Goal: Task Accomplishment & Management: Manage account settings

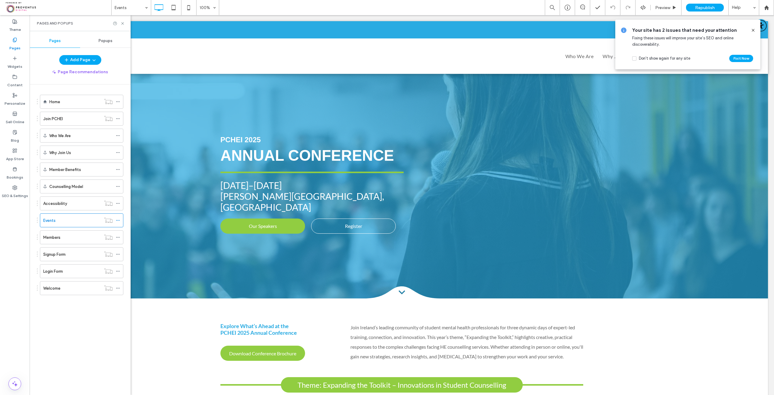
click at [754, 30] on icon at bounding box center [753, 30] width 5 height 5
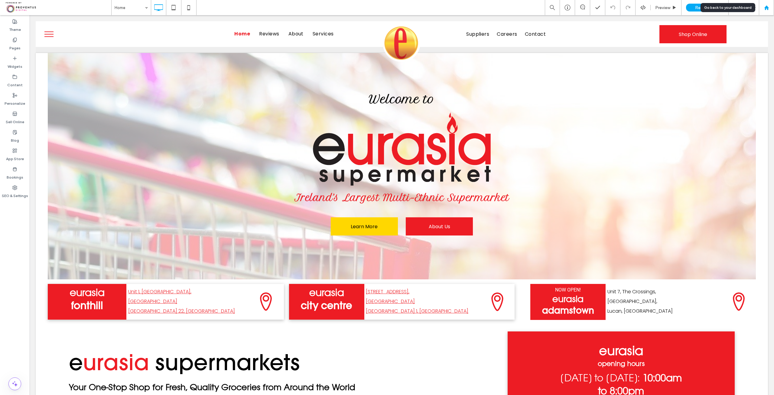
click at [767, 8] on icon at bounding box center [766, 7] width 5 height 5
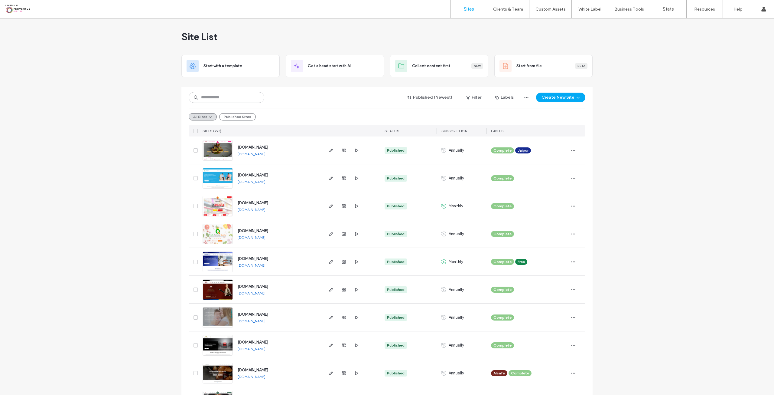
scroll to position [212, 0]
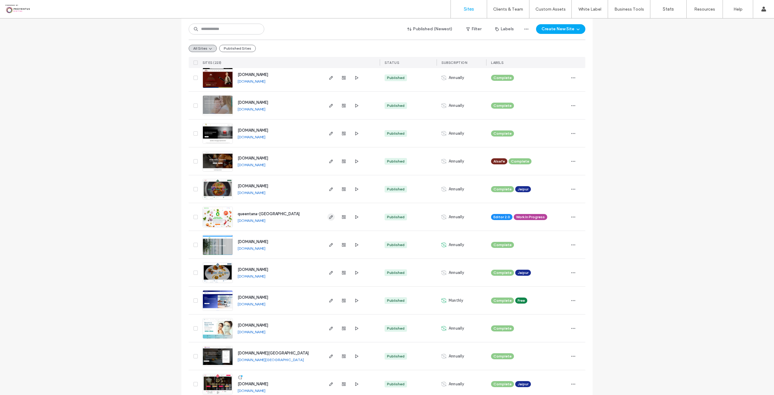
click at [330, 217] on icon "button" at bounding box center [331, 216] width 5 height 5
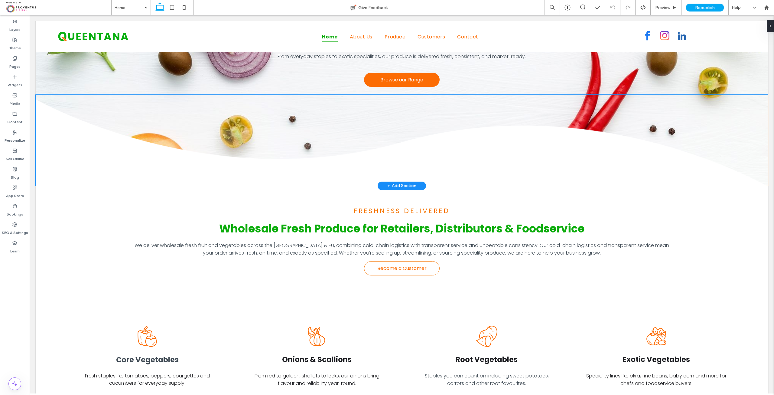
scroll to position [181, 0]
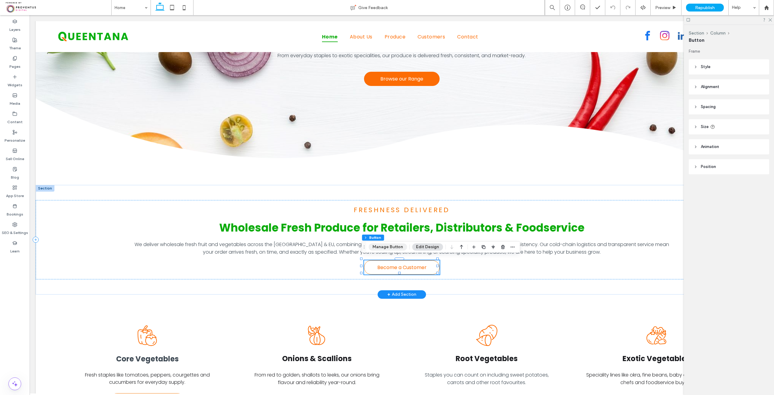
click at [397, 249] on button "Manage Button" at bounding box center [388, 246] width 38 height 7
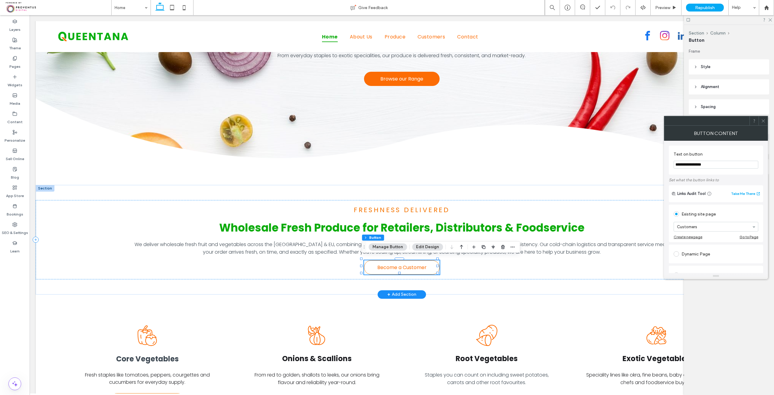
click at [764, 119] on icon at bounding box center [763, 121] width 5 height 5
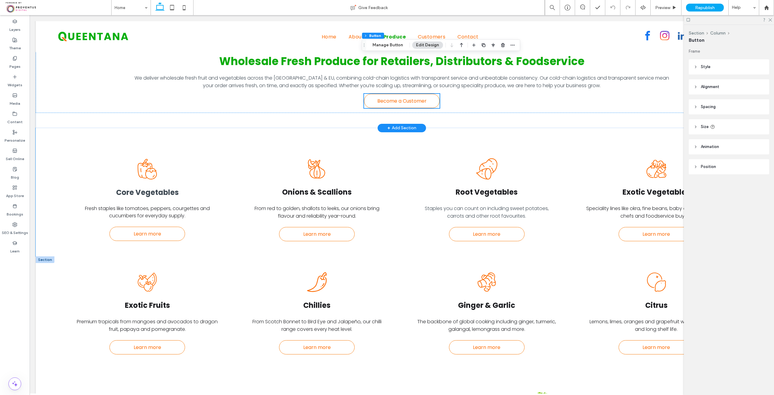
scroll to position [393, 0]
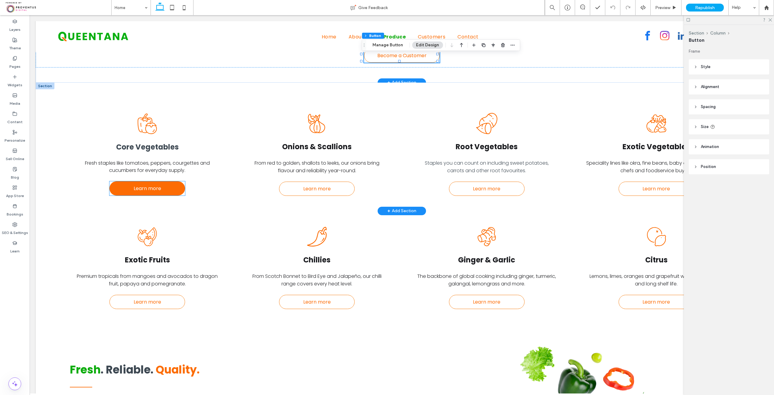
click at [168, 183] on link "Learn more" at bounding box center [148, 188] width 76 height 14
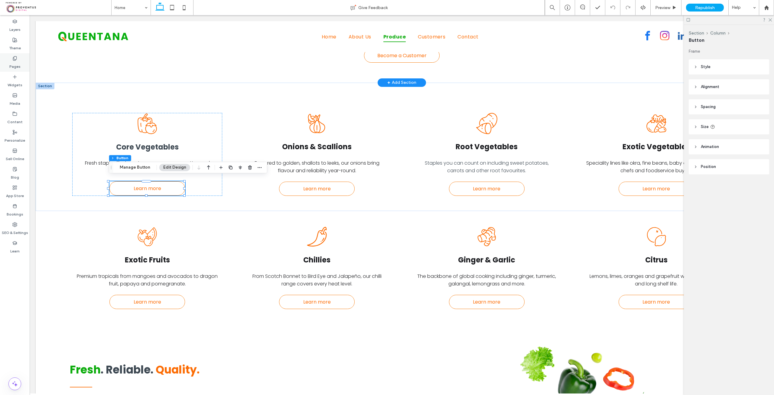
click at [23, 62] on div "Pages" at bounding box center [15, 62] width 30 height 18
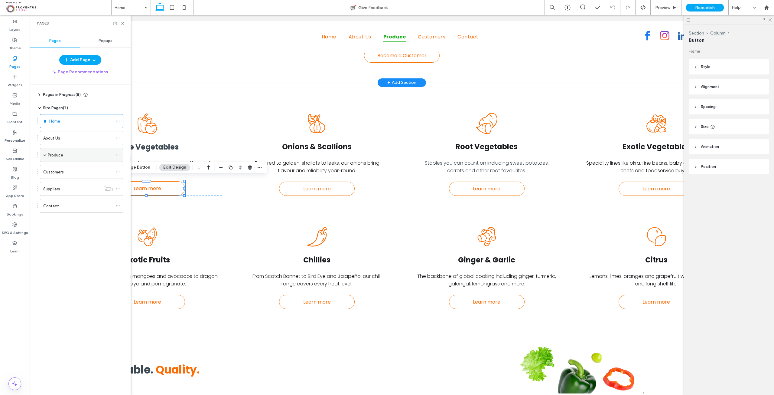
click at [46, 154] on span at bounding box center [44, 154] width 3 height 3
click at [63, 166] on label "Produce" at bounding box center [61, 169] width 15 height 11
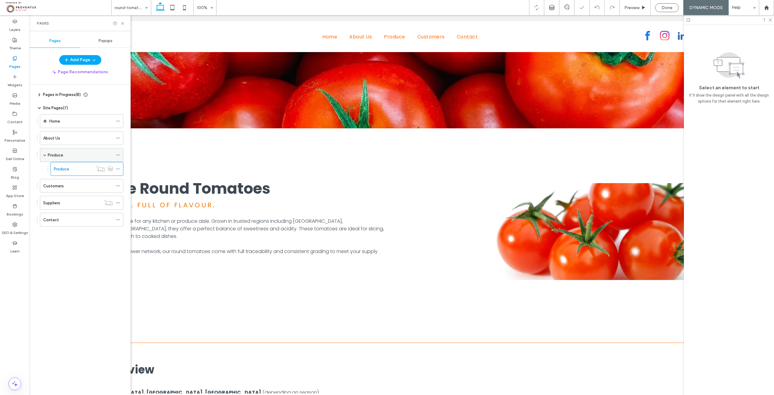
click at [56, 155] on label "Produce" at bounding box center [55, 155] width 15 height 11
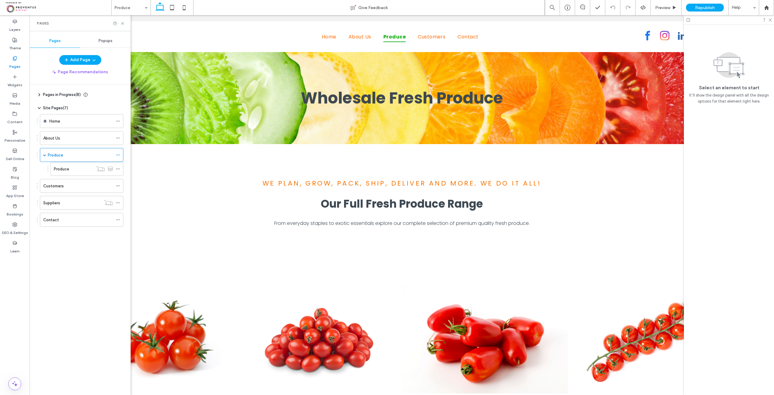
click at [62, 116] on div "Home" at bounding box center [81, 120] width 64 height 13
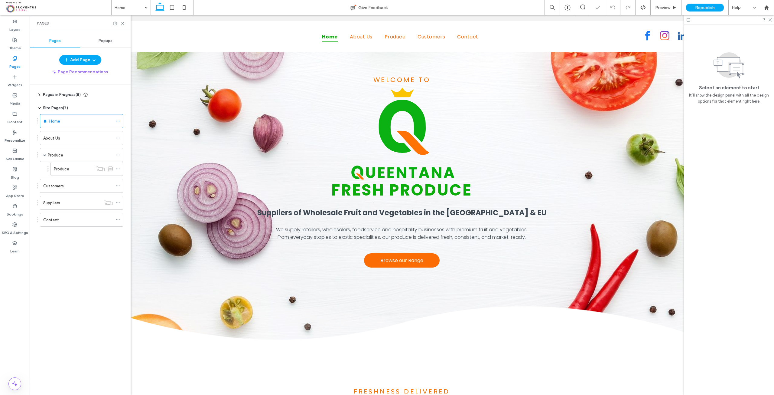
click at [52, 93] on span "Pages in Progress ( 8 )" at bounding box center [62, 95] width 38 height 6
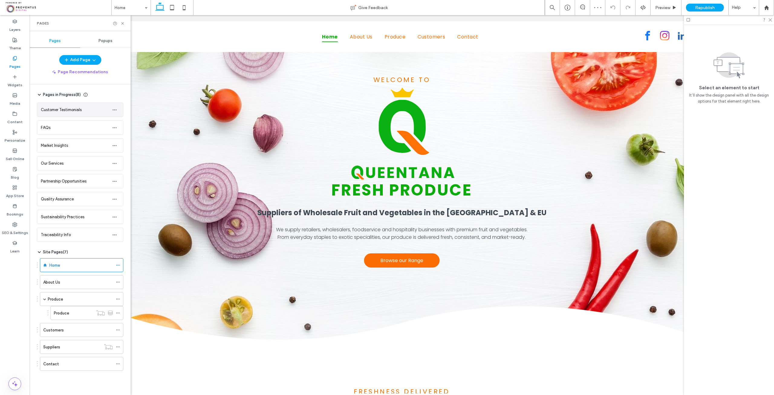
click at [60, 109] on span "Customer Testimonials" at bounding box center [61, 109] width 41 height 5
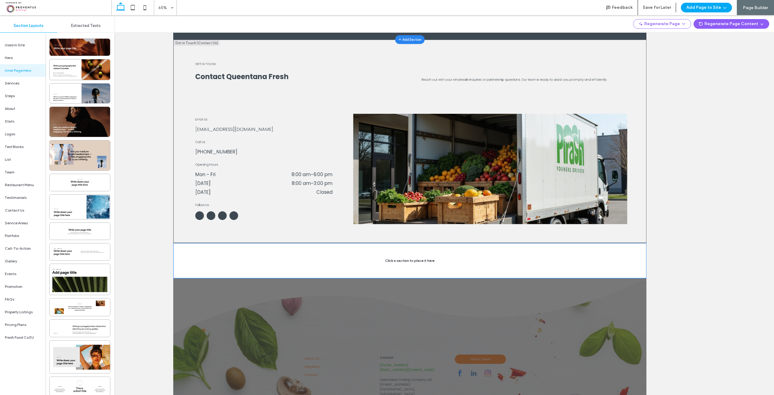
scroll to position [1089, 0]
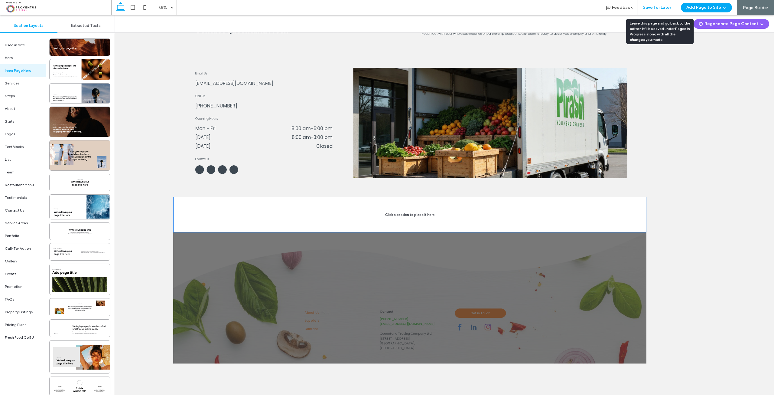
click at [661, 9] on button "Save for Later" at bounding box center [657, 8] width 28 height 10
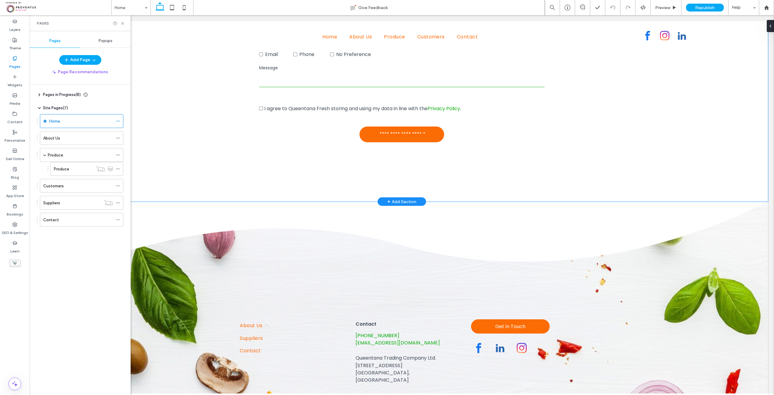
scroll to position [1442, 0]
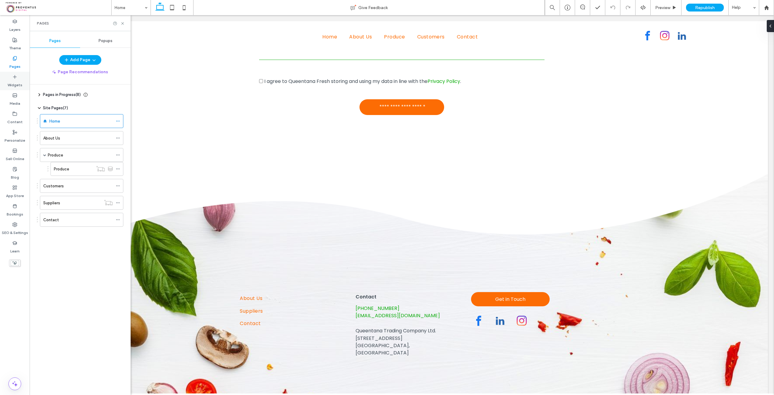
click at [18, 82] on label "Widgets" at bounding box center [15, 83] width 15 height 8
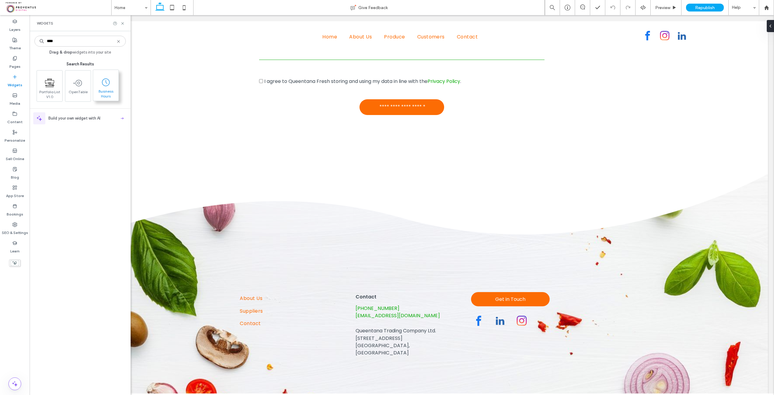
type input "****"
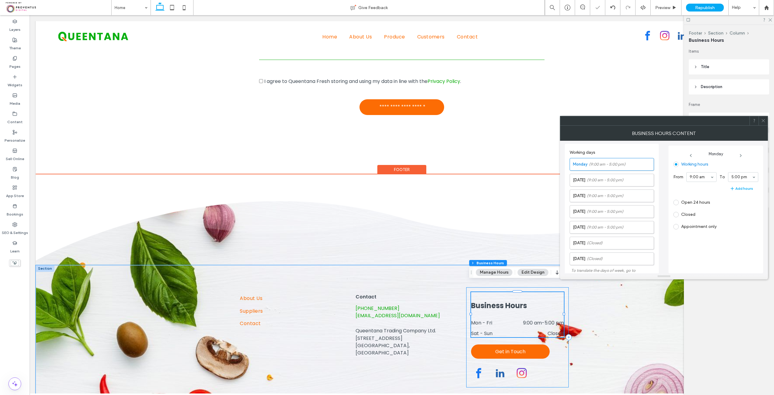
scroll to position [129, 0]
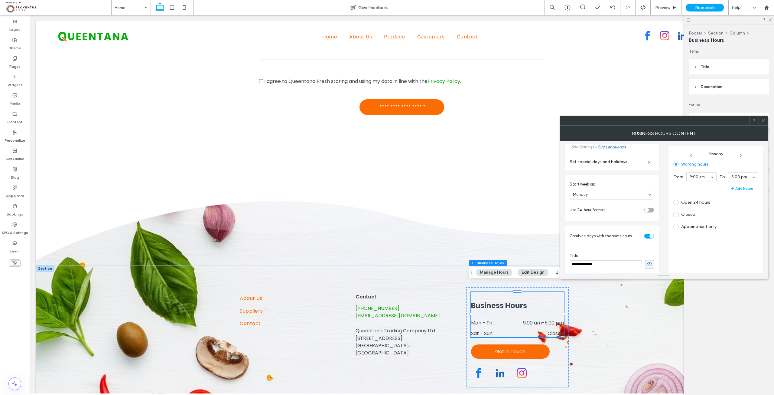
click at [765, 120] on icon at bounding box center [763, 120] width 5 height 5
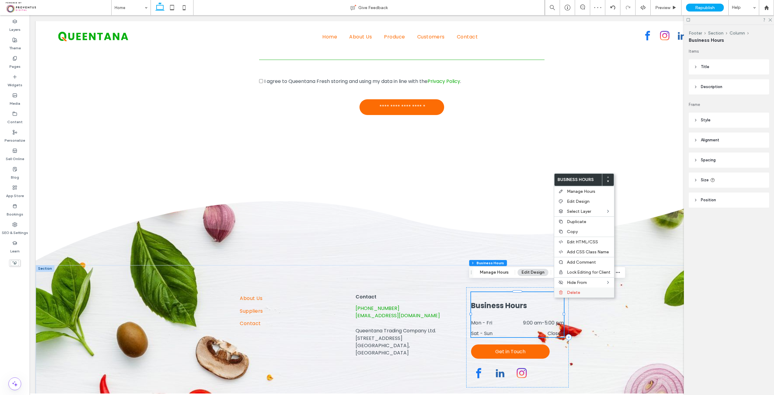
click at [569, 292] on span "Delete" at bounding box center [573, 292] width 13 height 5
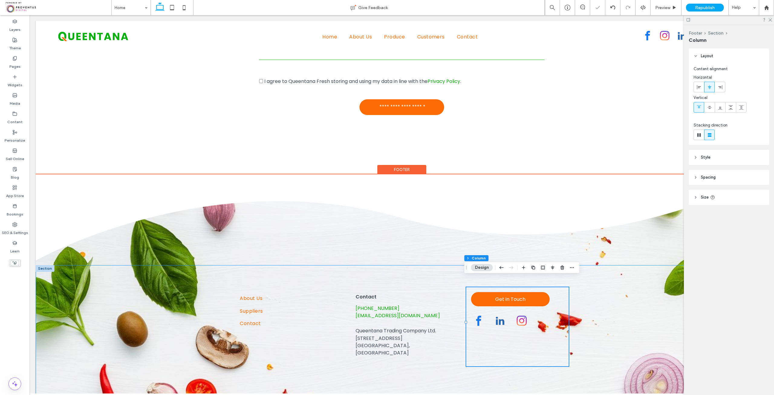
click at [278, 271] on div "About Us Suppliers Contact +44 (0) 208 538 0269 sales@queentana.co.uk Queentana…" at bounding box center [402, 337] width 363 height 145
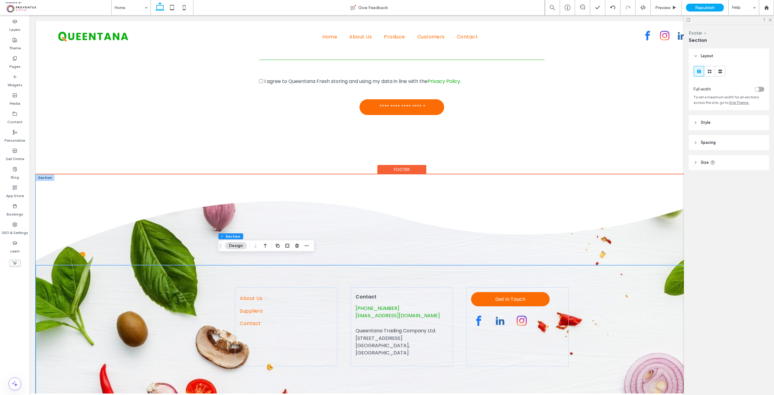
click at [309, 220] on img at bounding box center [402, 219] width 733 height 91
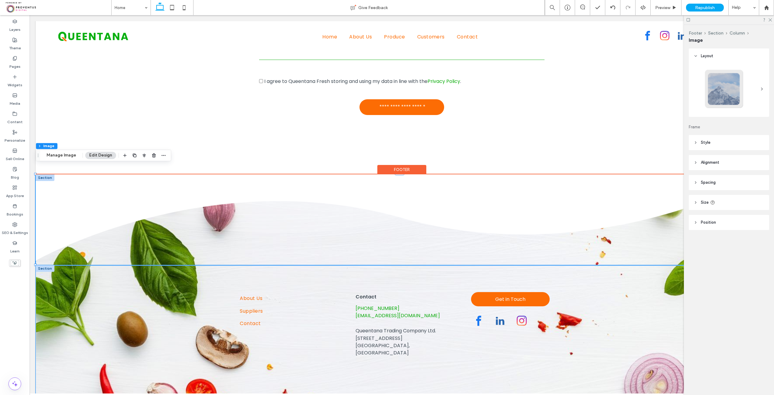
click at [322, 266] on div "About Us Suppliers Contact +44 (0) 208 538 0269 sales@queentana.co.uk Queentana…" at bounding box center [402, 337] width 363 height 145
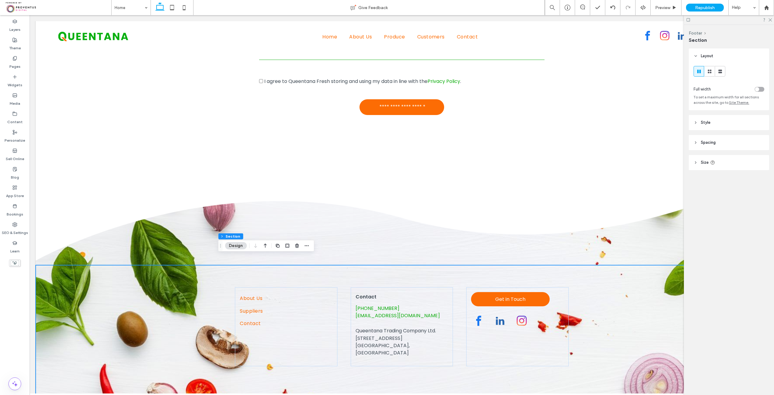
click at [716, 125] on header "Style" at bounding box center [729, 122] width 80 height 15
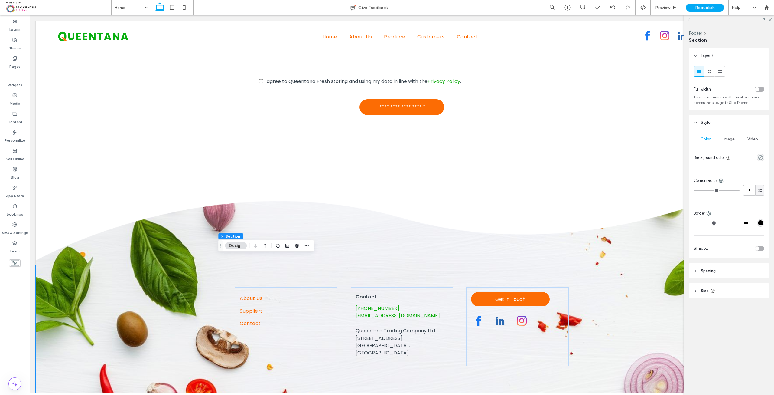
click at [716, 125] on header "Style" at bounding box center [729, 122] width 80 height 15
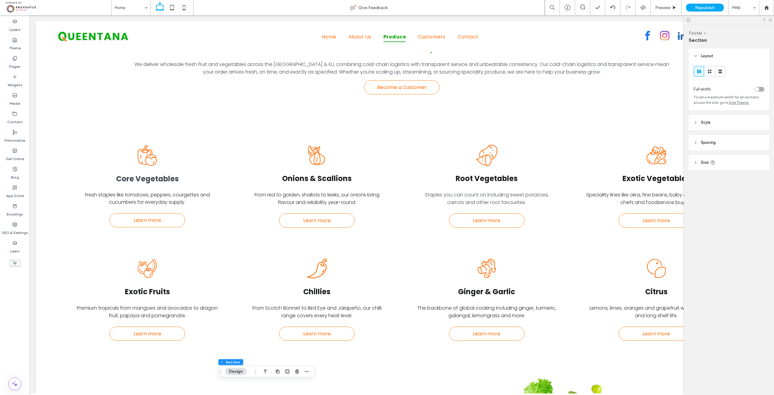
scroll to position [544, 0]
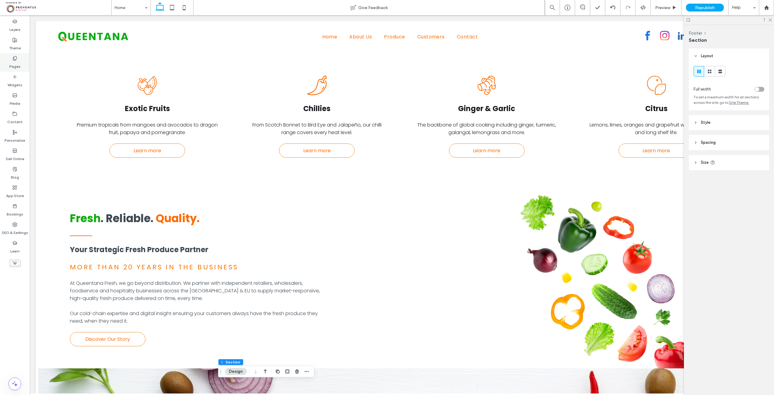
click at [22, 54] on div "Pages" at bounding box center [15, 62] width 30 height 18
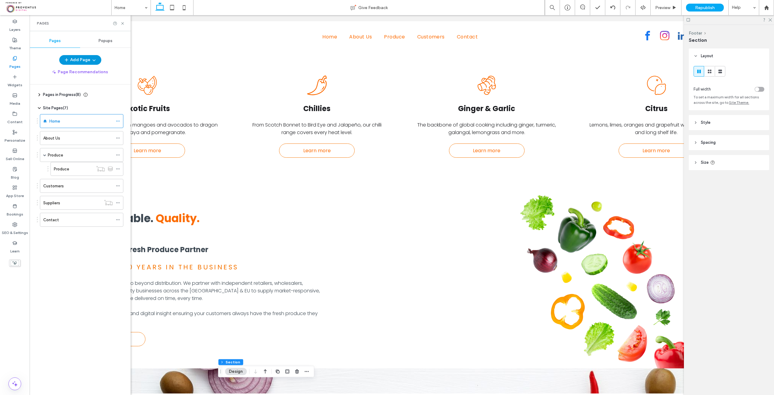
click at [82, 59] on button "Add Page" at bounding box center [80, 60] width 42 height 10
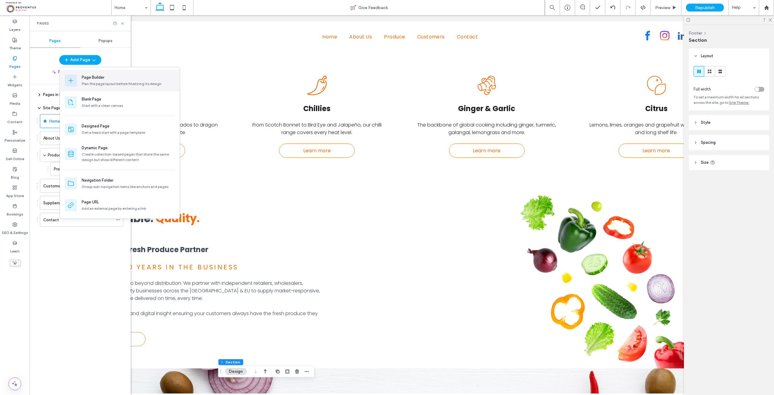
click at [88, 75] on div "Page Builder" at bounding box center [93, 77] width 23 height 6
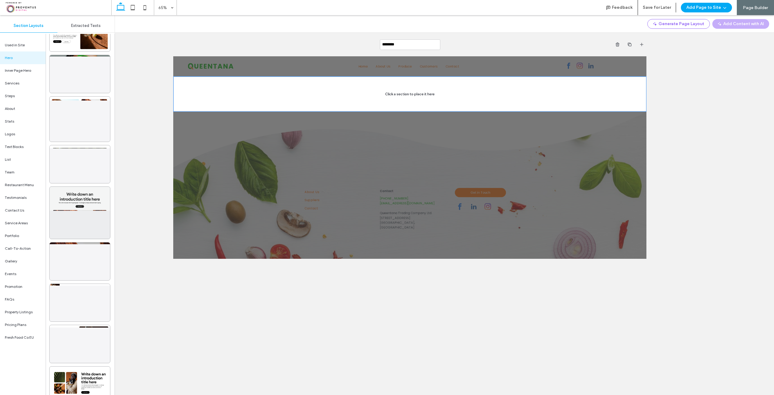
scroll to position [1781, 0]
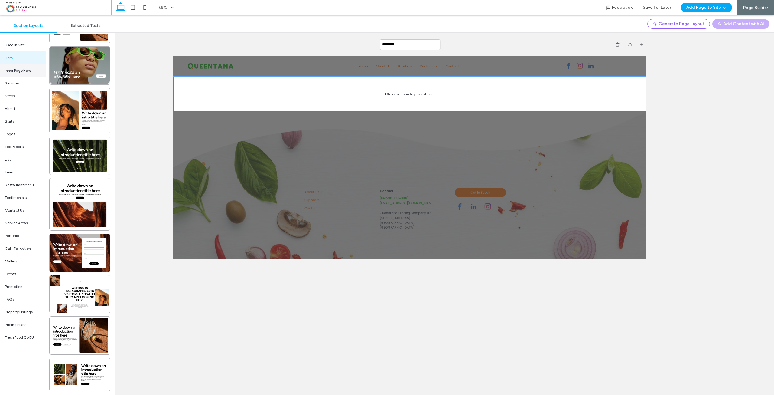
click at [16, 74] on div "Inner Page Hero" at bounding box center [23, 70] width 46 height 13
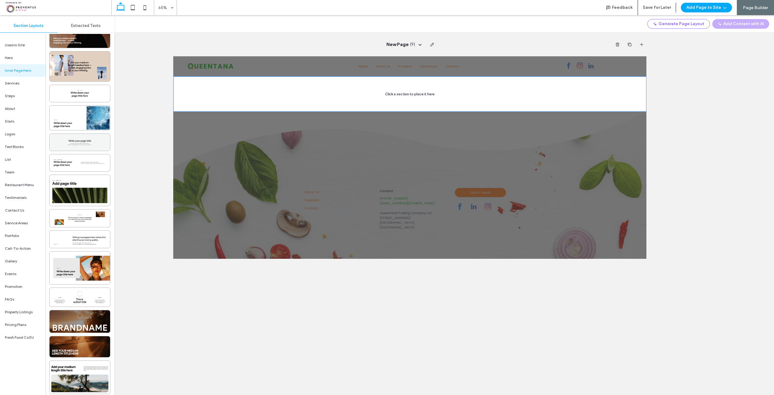
scroll to position [218, 0]
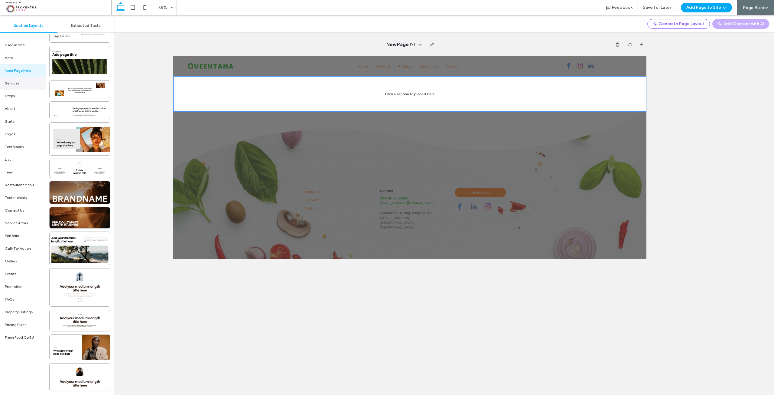
click at [20, 86] on div "Services" at bounding box center [23, 83] width 46 height 13
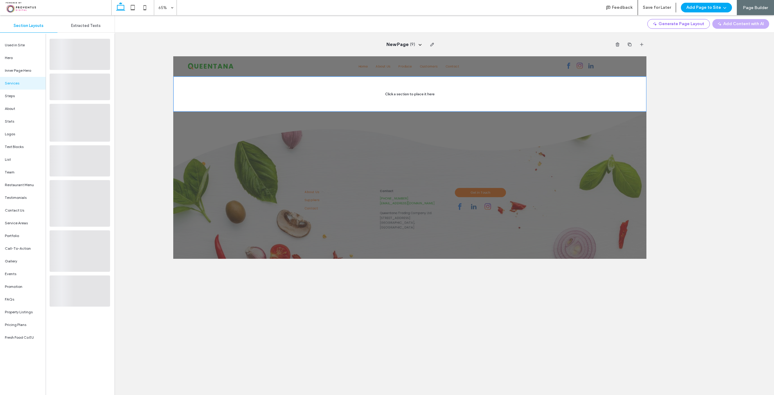
scroll to position [0, 0]
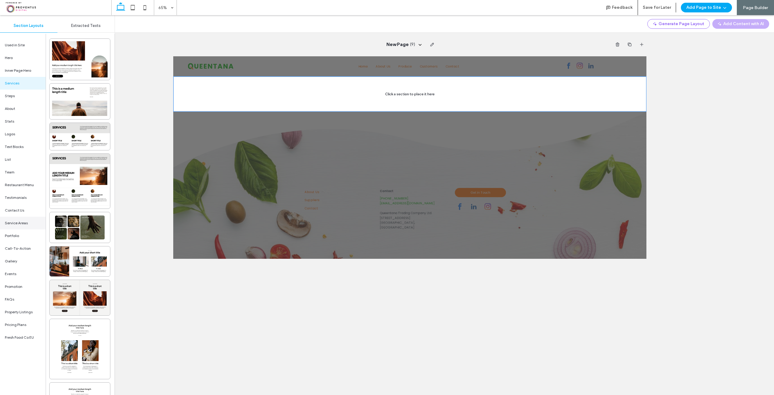
click at [27, 223] on span "Service Areas" at bounding box center [16, 222] width 23 height 5
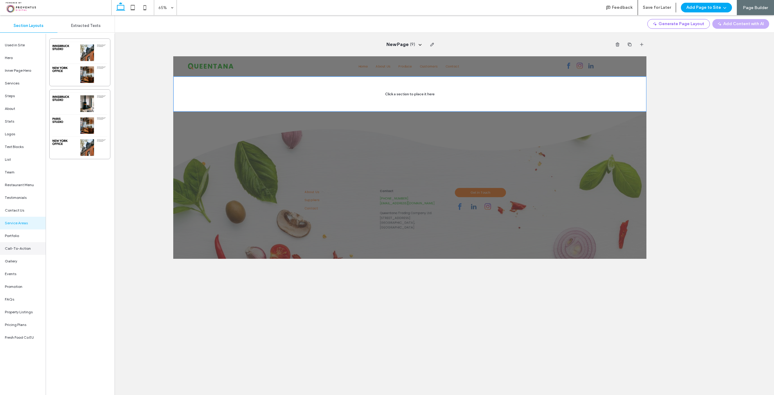
click at [26, 248] on span "Call-To-Action" at bounding box center [18, 248] width 26 height 5
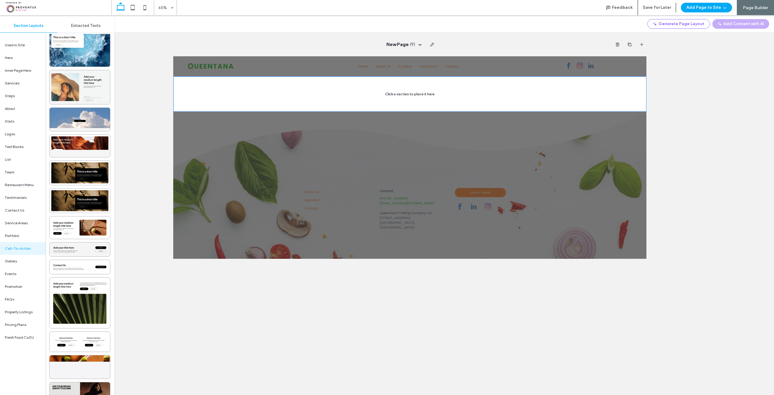
scroll to position [654, 0]
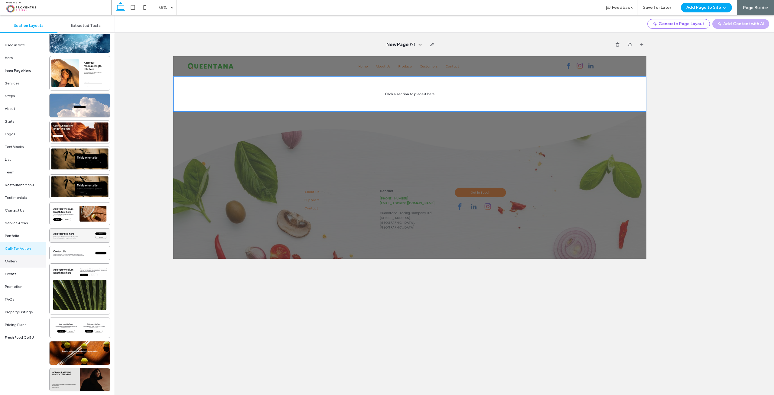
click at [21, 263] on div "Gallery" at bounding box center [23, 261] width 46 height 13
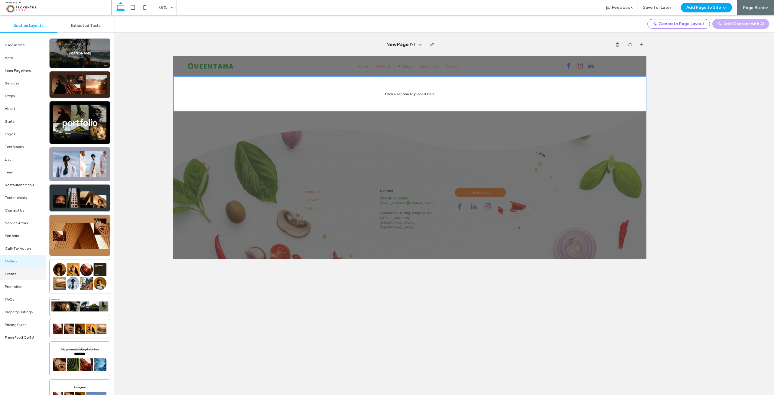
click at [25, 276] on div "Events" at bounding box center [23, 273] width 46 height 13
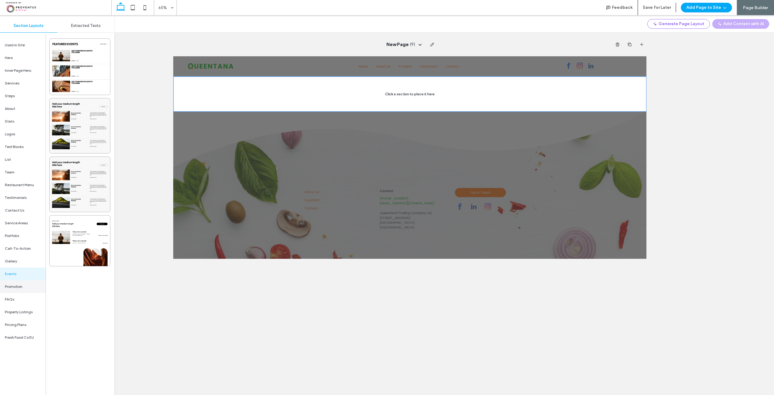
click at [27, 286] on div "Promotion" at bounding box center [23, 286] width 46 height 13
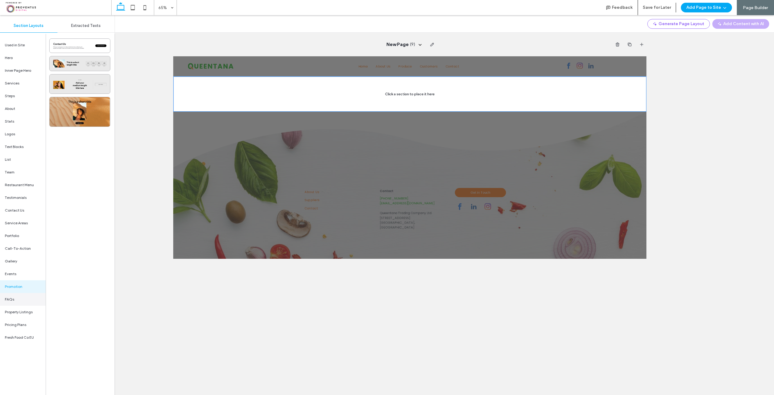
click at [28, 297] on div "FAQs" at bounding box center [23, 299] width 46 height 13
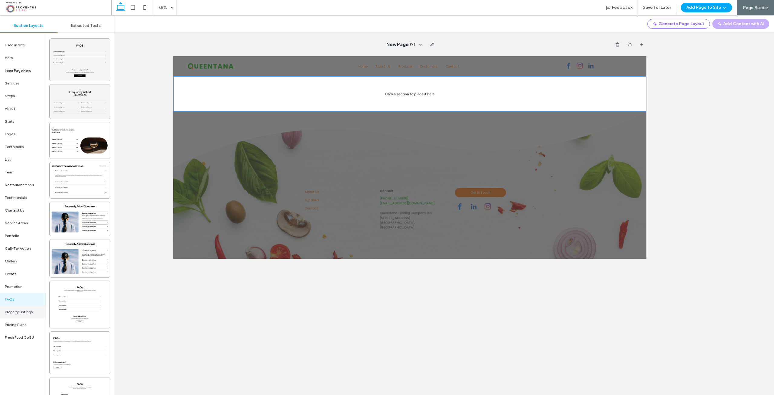
click at [29, 315] on div "Property Listings" at bounding box center [23, 312] width 46 height 13
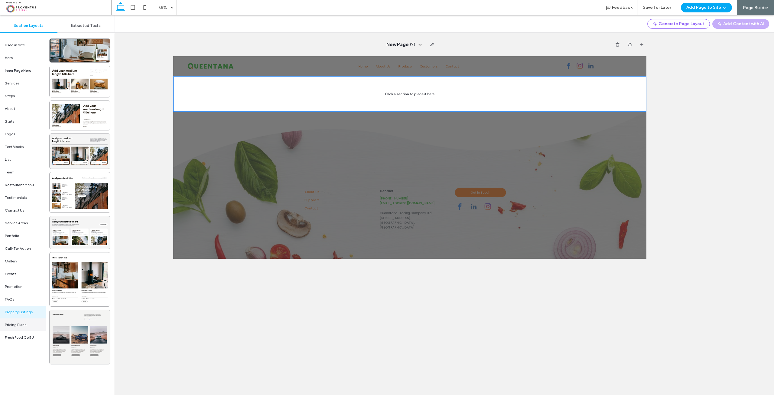
click at [24, 327] on span "Pricing Plans" at bounding box center [15, 324] width 21 height 5
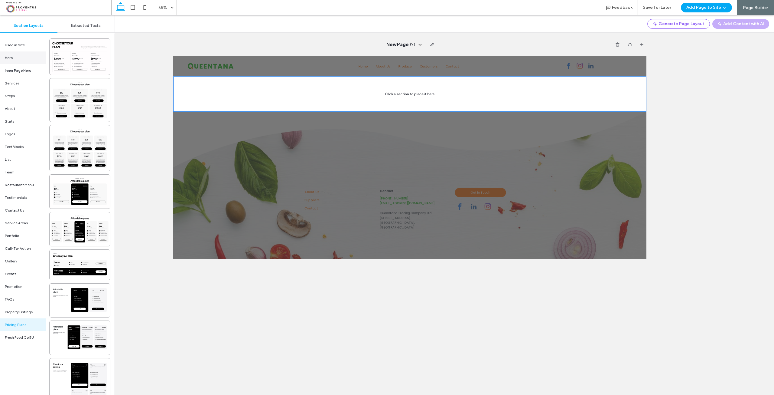
click at [11, 53] on div "Hero" at bounding box center [23, 57] width 46 height 13
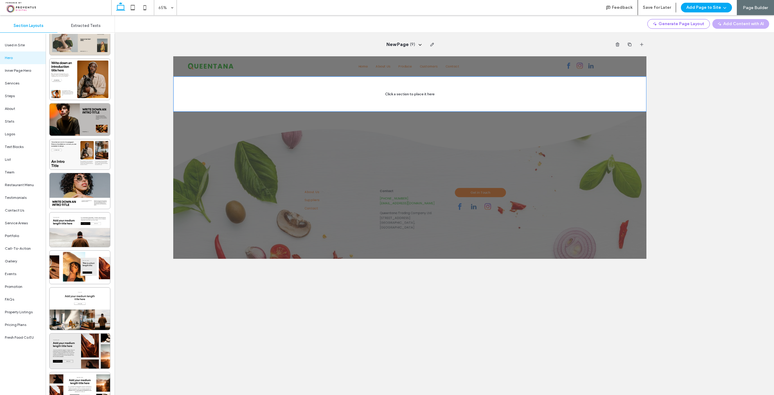
scroll to position [484, 0]
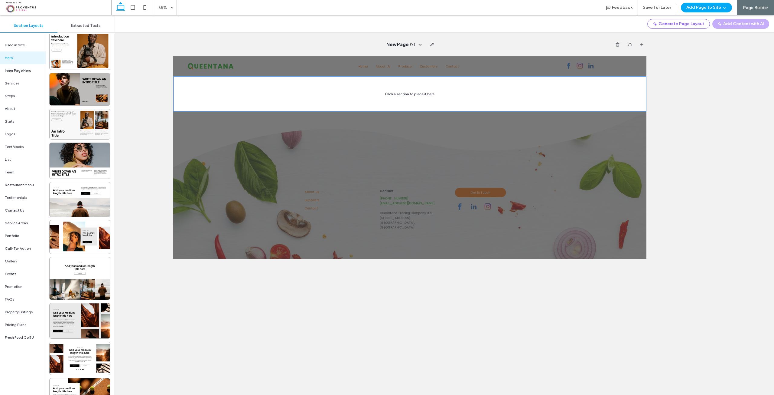
click at [121, 11] on icon at bounding box center [121, 8] width 12 height 12
click at [716, 8] on button "Add Page to Site" at bounding box center [706, 8] width 51 height 10
click at [609, 30] on div "Generate Page Layout Add Content with AI" at bounding box center [444, 24] width 659 height 18
click at [656, 7] on button "Save for Later" at bounding box center [657, 8] width 28 height 10
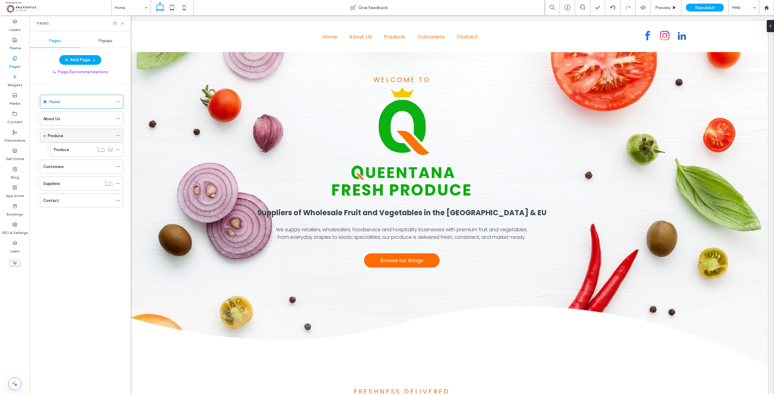
click at [65, 137] on div "Produce" at bounding box center [80, 135] width 65 height 6
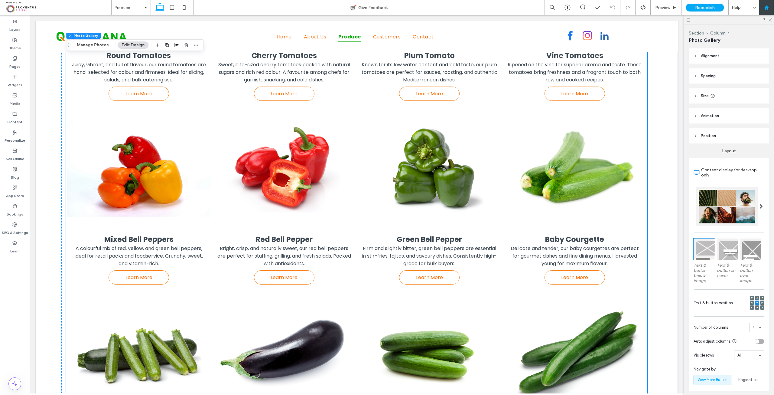
scroll to position [339, 0]
click at [772, 21] on icon at bounding box center [770, 20] width 4 height 4
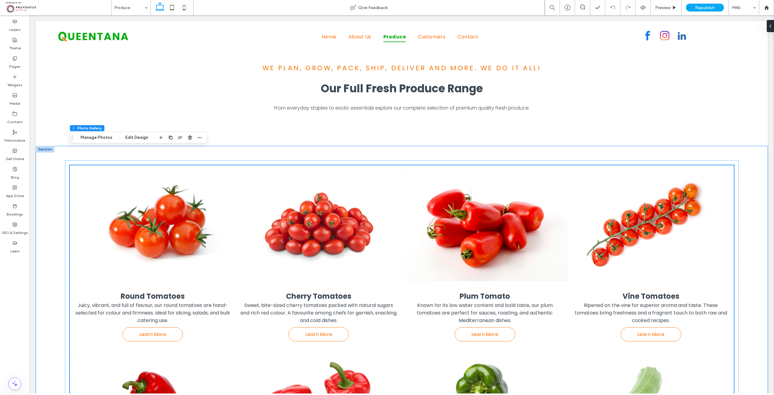
scroll to position [114, 0]
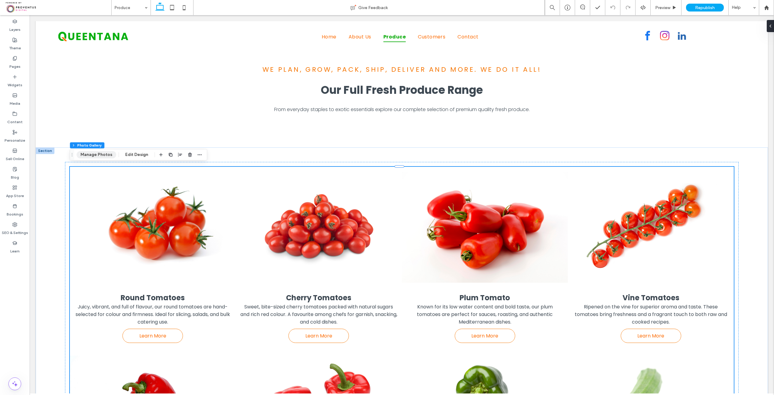
click at [97, 154] on button "Manage Photos" at bounding box center [97, 154] width 40 height 7
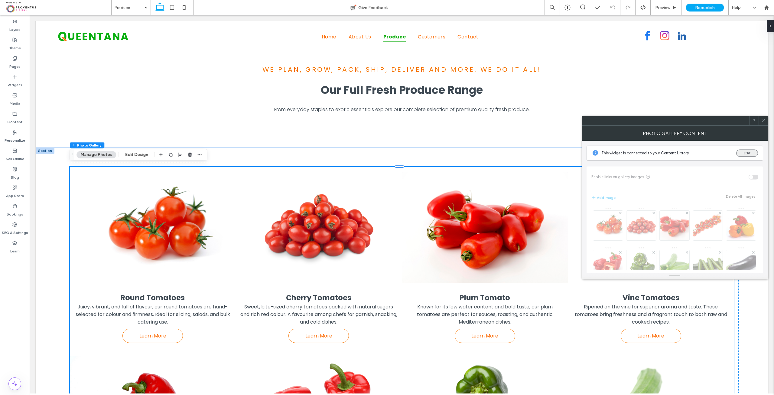
click at [743, 153] on button "Edit" at bounding box center [748, 152] width 22 height 7
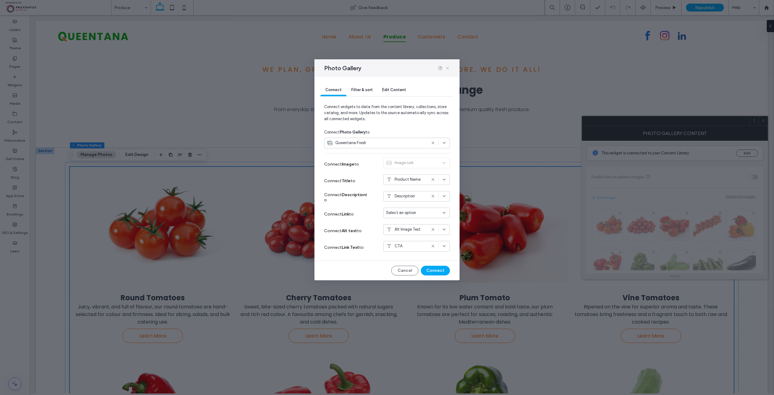
click at [447, 69] on icon at bounding box center [447, 68] width 5 height 5
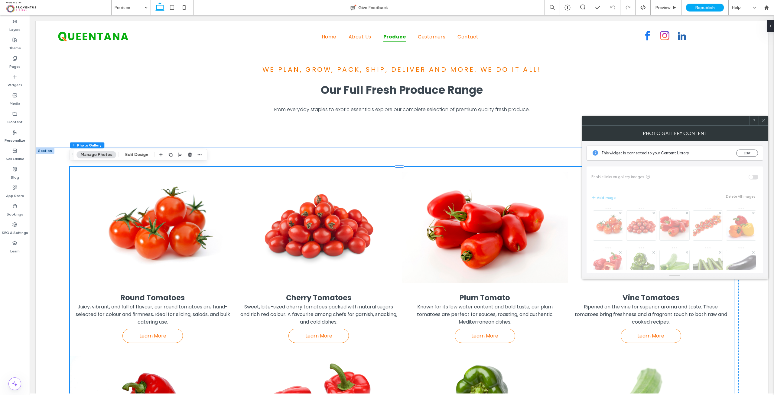
click at [747, 157] on div "This widget is connected to your Content Library Edit" at bounding box center [675, 153] width 177 height 15
click at [747, 155] on button "Edit" at bounding box center [748, 152] width 22 height 7
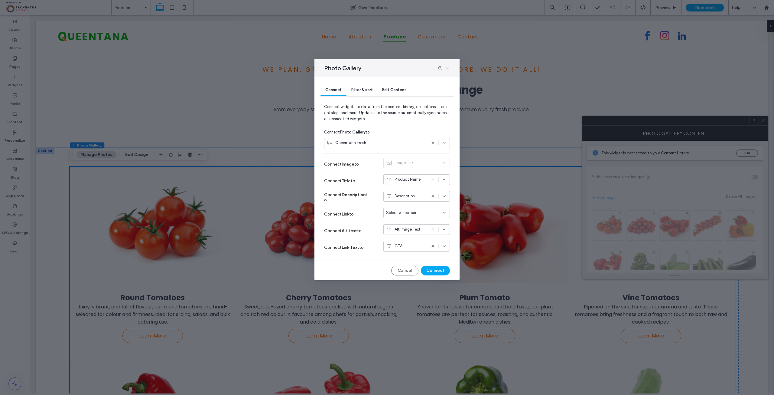
click at [433, 247] on icon at bounding box center [433, 246] width 5 height 5
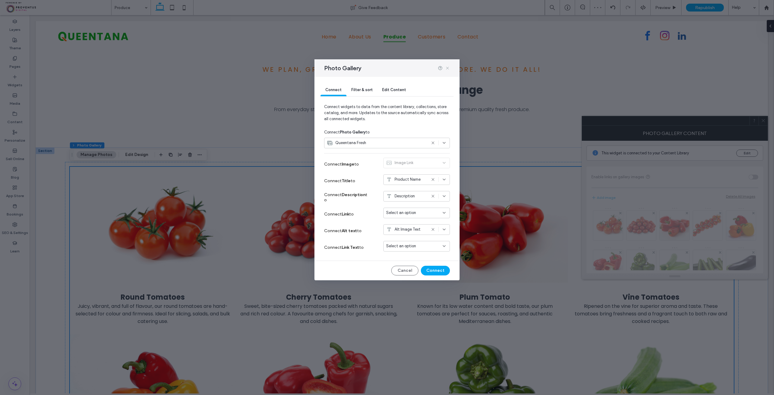
click at [447, 66] on icon at bounding box center [447, 68] width 5 height 5
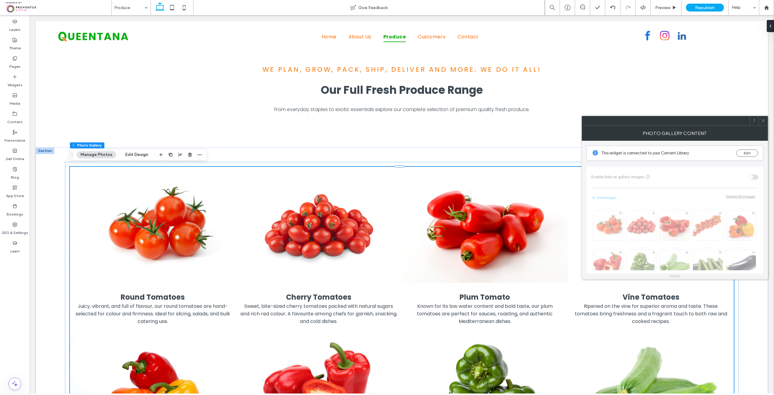
click at [763, 118] on icon at bounding box center [763, 120] width 5 height 5
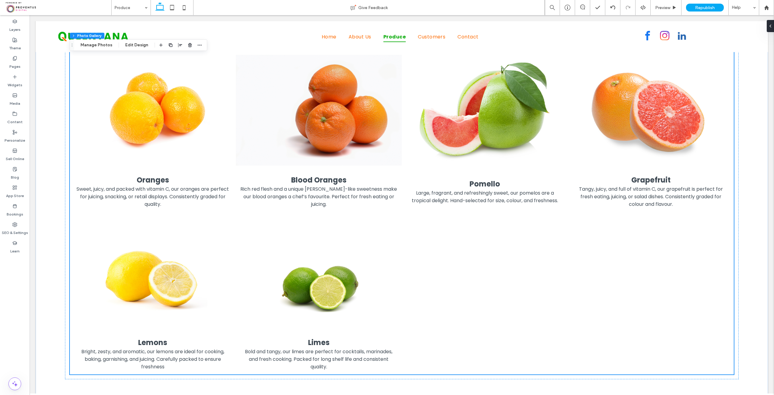
scroll to position [3320, 0]
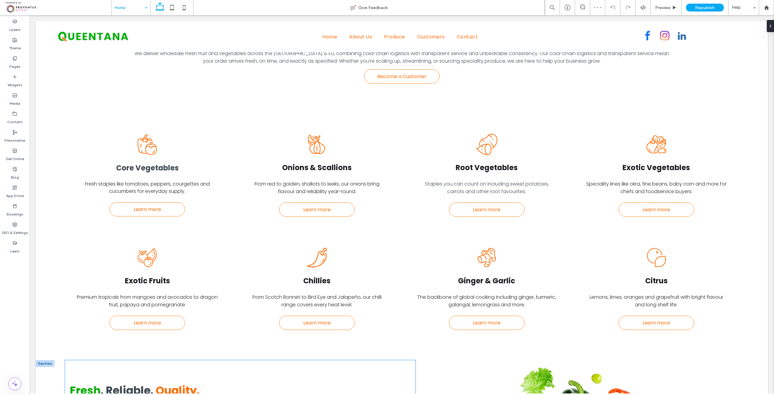
scroll to position [363, 0]
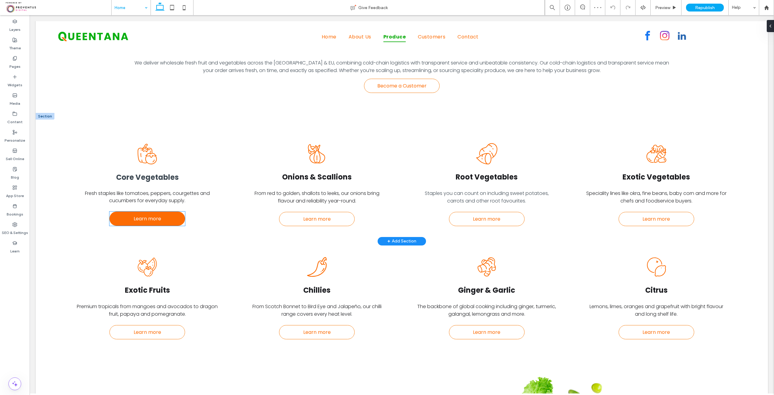
click at [165, 213] on link "Learn more" at bounding box center [148, 218] width 76 height 14
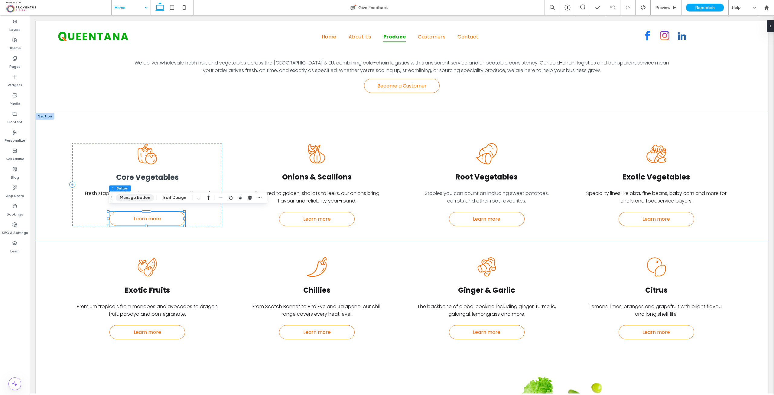
click at [140, 199] on button "Manage Button" at bounding box center [135, 197] width 38 height 7
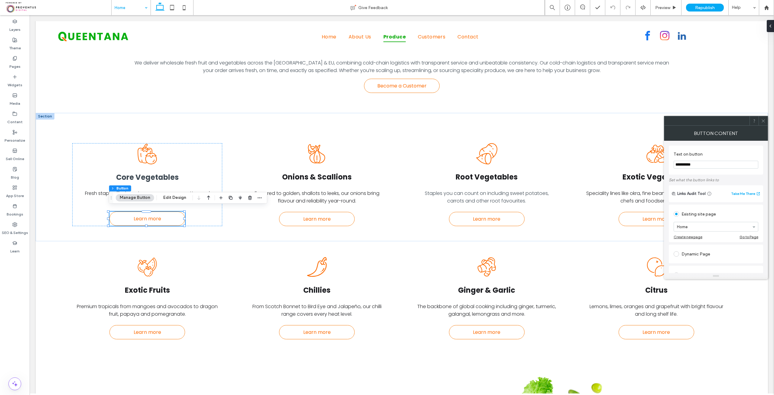
click at [765, 122] on icon at bounding box center [763, 121] width 5 height 5
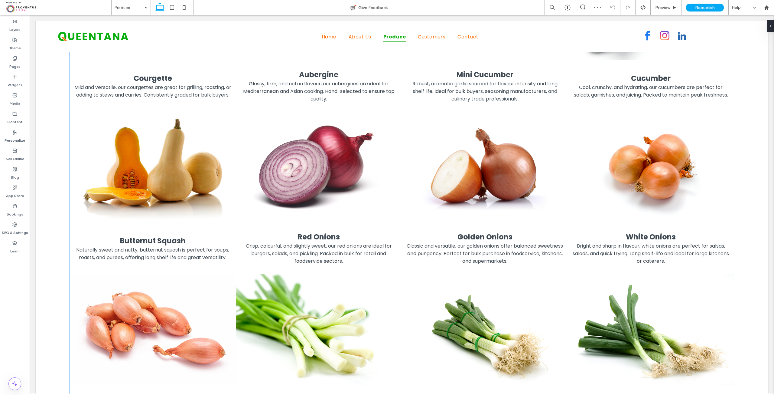
scroll to position [665, 0]
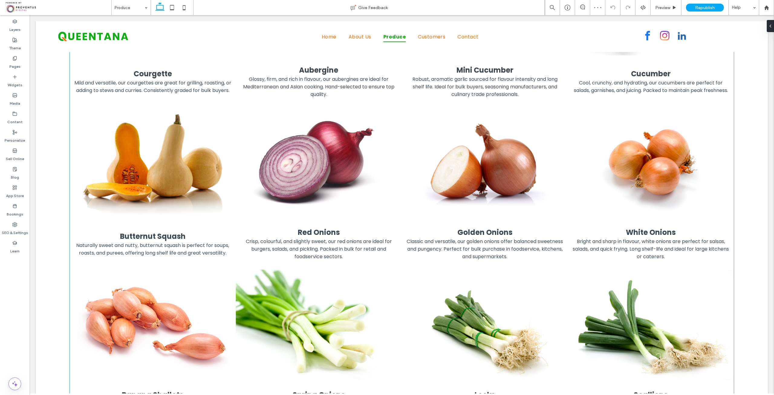
click at [281, 123] on link at bounding box center [319, 162] width 166 height 121
click at [247, 108] on link at bounding box center [319, 162] width 166 height 121
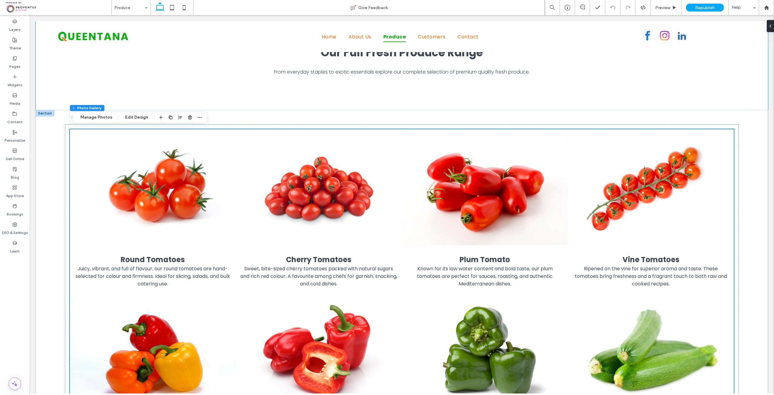
scroll to position [0, 0]
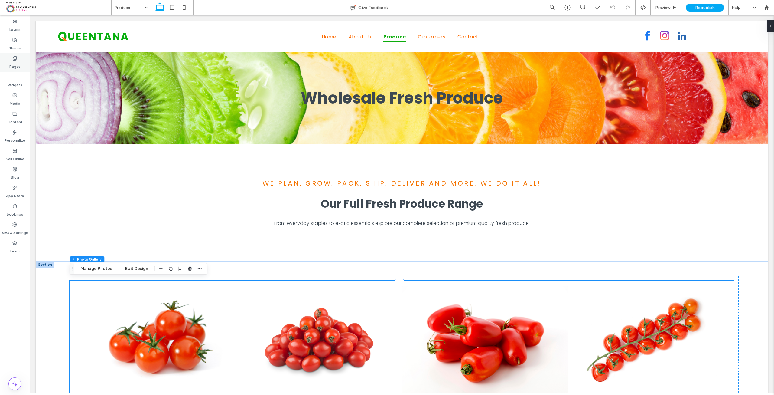
click at [22, 66] on div "Pages" at bounding box center [15, 62] width 30 height 18
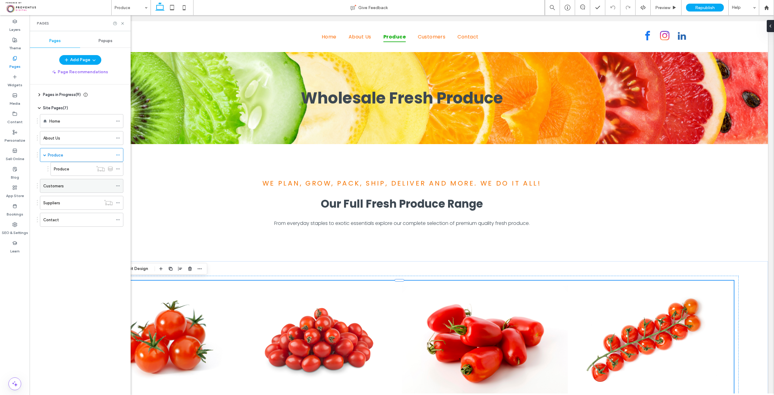
click at [54, 181] on div "Customers" at bounding box center [78, 185] width 70 height 13
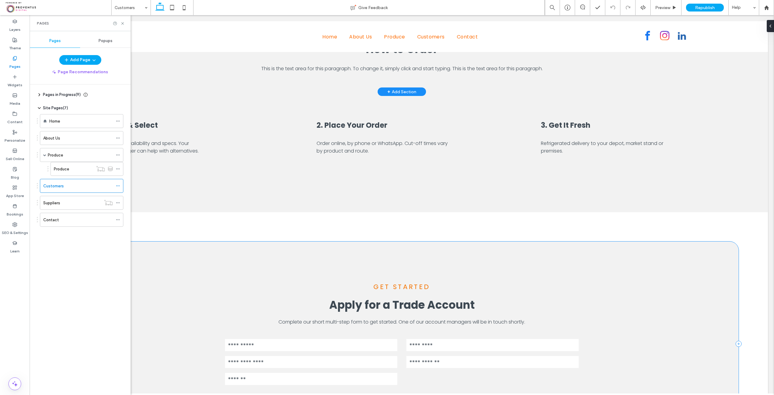
scroll to position [1331, 0]
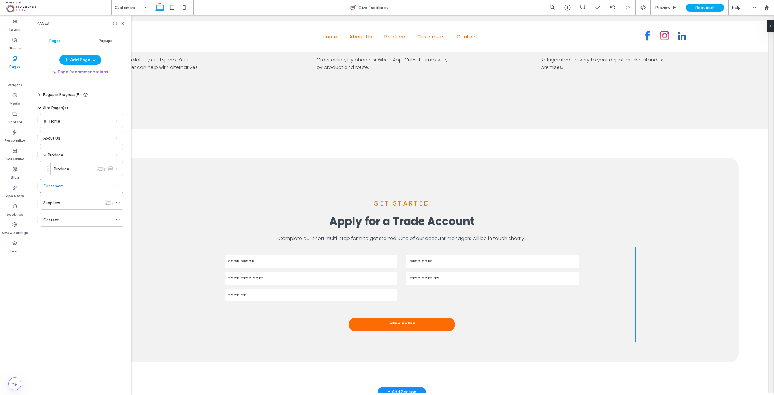
click at [289, 276] on form "**********" at bounding box center [402, 294] width 363 height 95
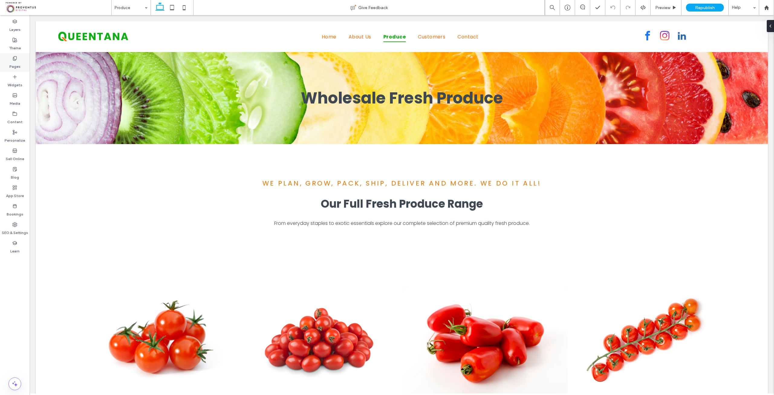
click at [10, 58] on div "Pages" at bounding box center [15, 62] width 30 height 18
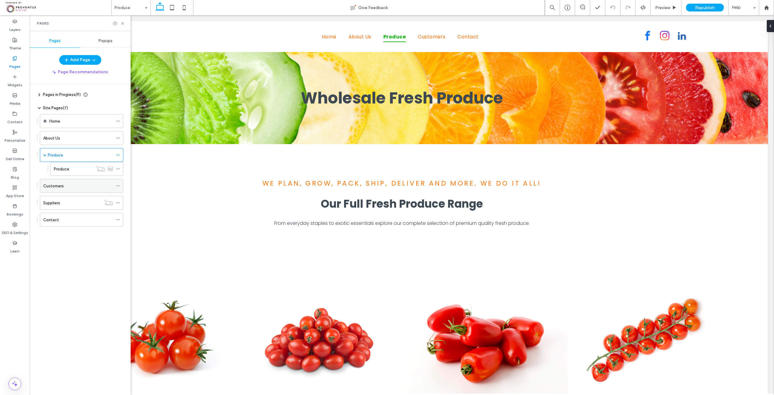
click at [64, 183] on div "Customers" at bounding box center [78, 186] width 70 height 6
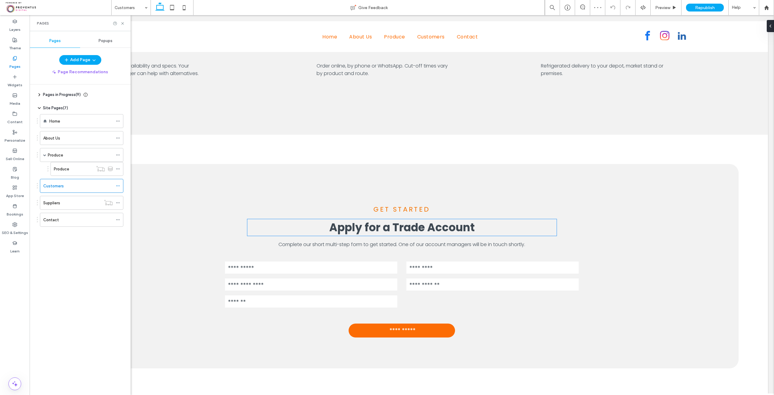
scroll to position [1331, 0]
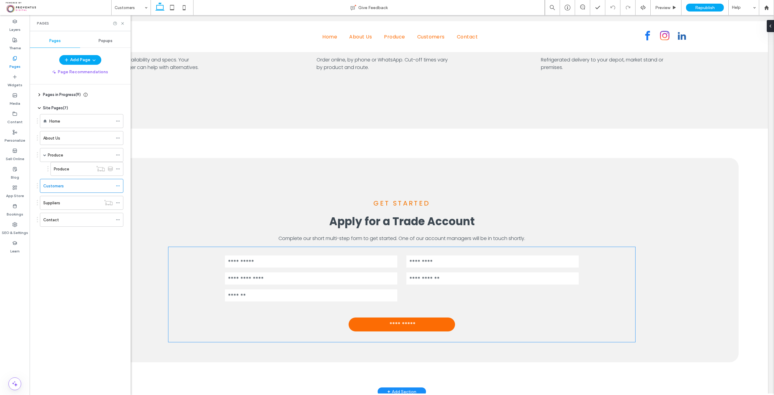
click at [352, 256] on input "text" at bounding box center [311, 261] width 172 height 12
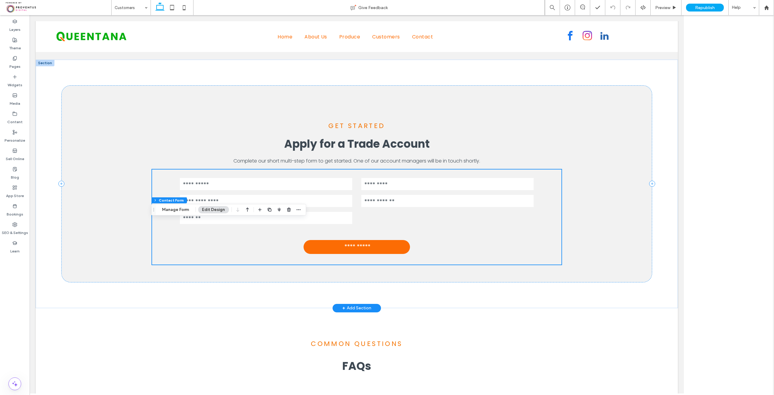
scroll to position [1260, 0]
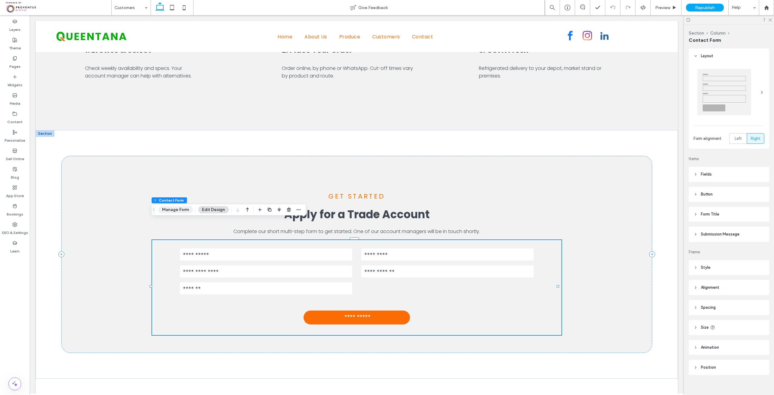
click at [175, 211] on button "Manage Form" at bounding box center [175, 209] width 35 height 7
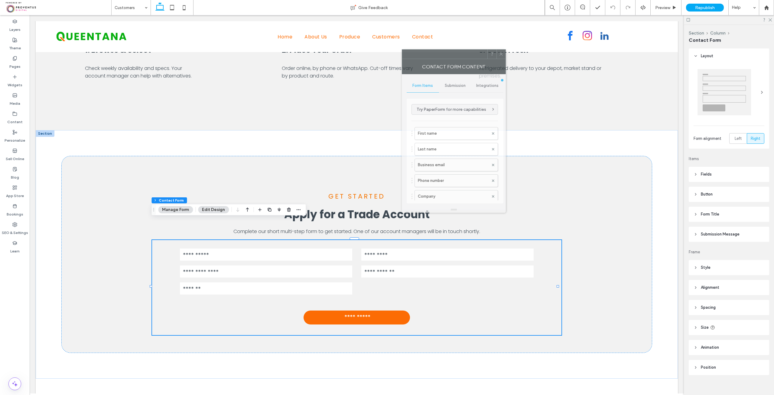
drag, startPoint x: 717, startPoint y: 124, endPoint x: 454, endPoint y: 57, distance: 270.6
click at [454, 57] on div at bounding box center [444, 54] width 85 height 9
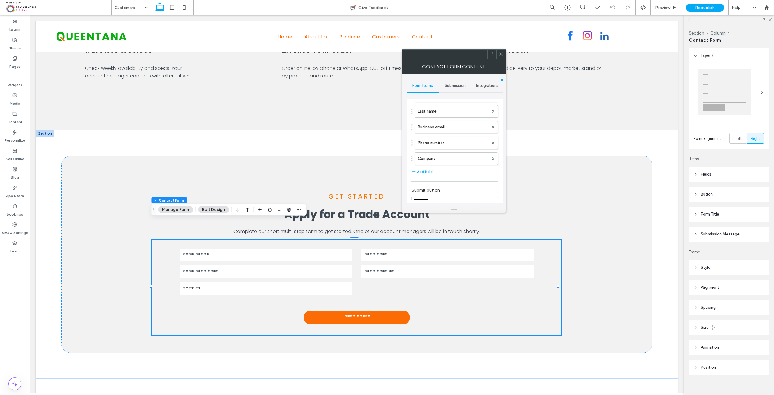
scroll to position [30, 0]
click at [426, 175] on button "Add field" at bounding box center [422, 178] width 21 height 7
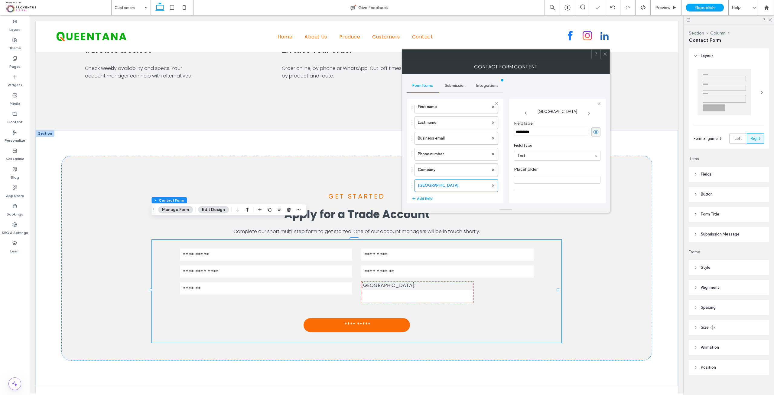
click at [429, 195] on button "Add field" at bounding box center [422, 198] width 21 height 7
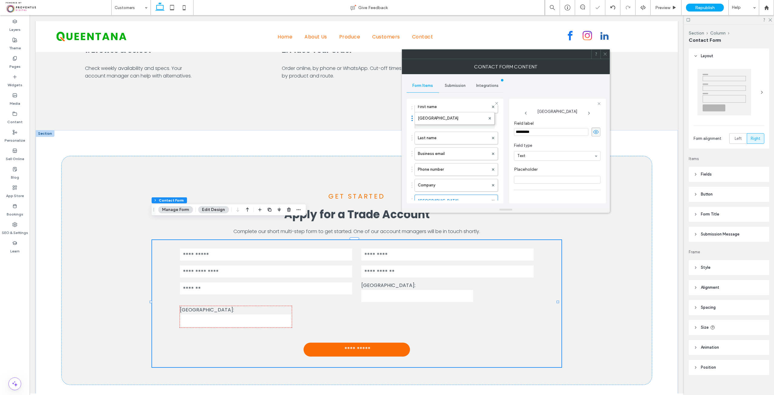
scroll to position [15, 0]
drag, startPoint x: 441, startPoint y: 185, endPoint x: 451, endPoint y: 120, distance: 65.6
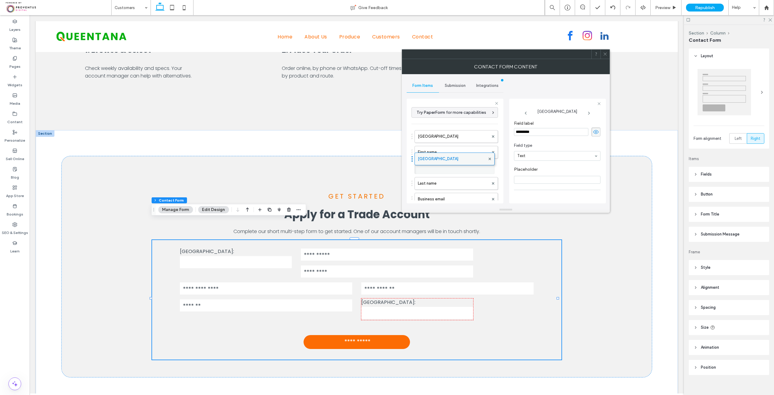
scroll to position [0, 0]
drag, startPoint x: 443, startPoint y: 157, endPoint x: 450, endPoint y: 149, distance: 11.0
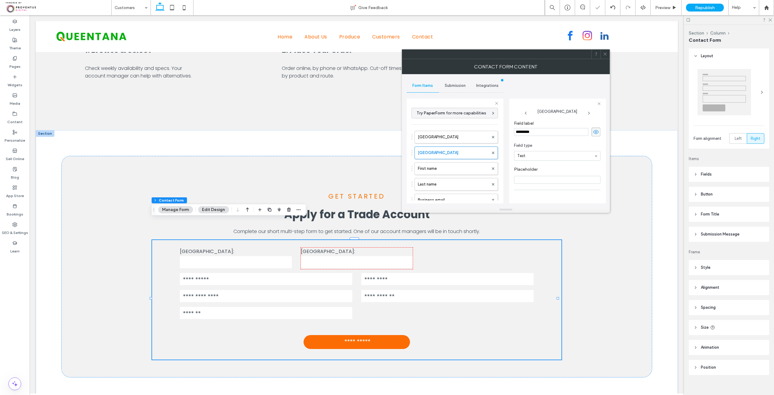
click at [456, 143] on div "New Field New Field First name Last name Business email Phone number Company" at bounding box center [455, 183] width 87 height 110
click at [456, 140] on label "New Field" at bounding box center [453, 137] width 71 height 12
click at [541, 194] on input "range" at bounding box center [527, 193] width 27 height 1
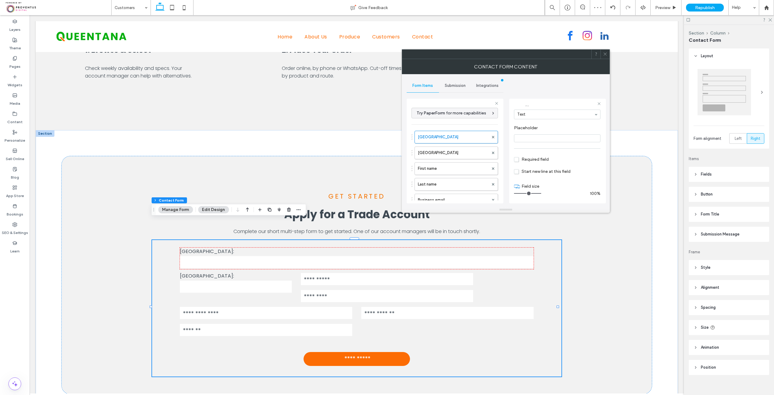
drag, startPoint x: 541, startPoint y: 194, endPoint x: 549, endPoint y: 193, distance: 8.0
click at [541, 193] on input "range" at bounding box center [527, 193] width 27 height 1
click at [449, 151] on label "New Field" at bounding box center [453, 153] width 71 height 12
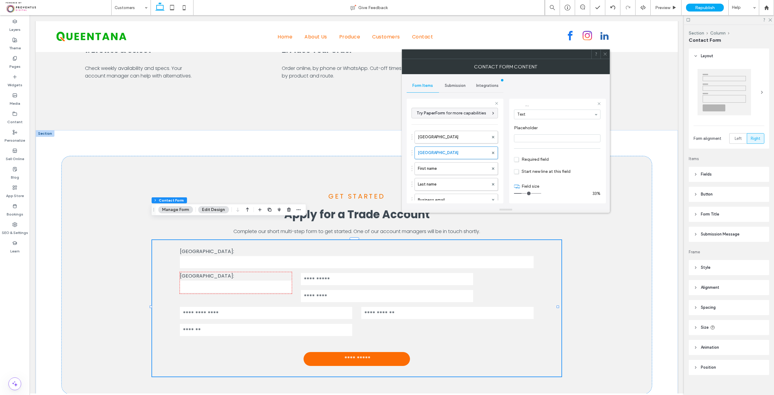
click at [541, 194] on div "33%" at bounding box center [557, 193] width 87 height 5
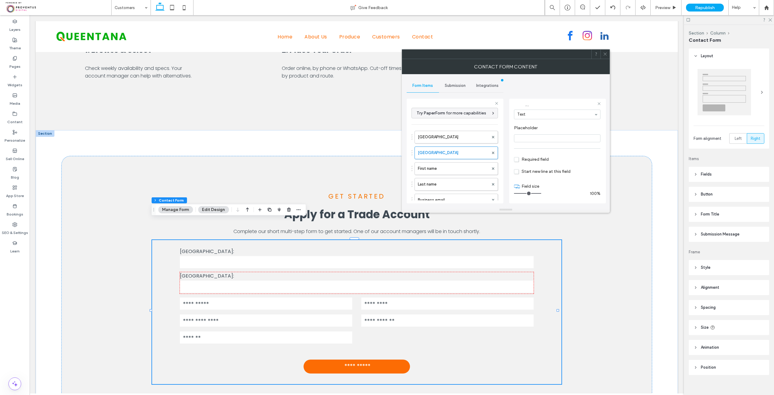
drag, startPoint x: 523, startPoint y: 193, endPoint x: 561, endPoint y: 192, distance: 38.4
type input "**"
click at [541, 193] on input "range" at bounding box center [527, 193] width 27 height 1
click at [770, 6] on div at bounding box center [767, 7] width 15 height 5
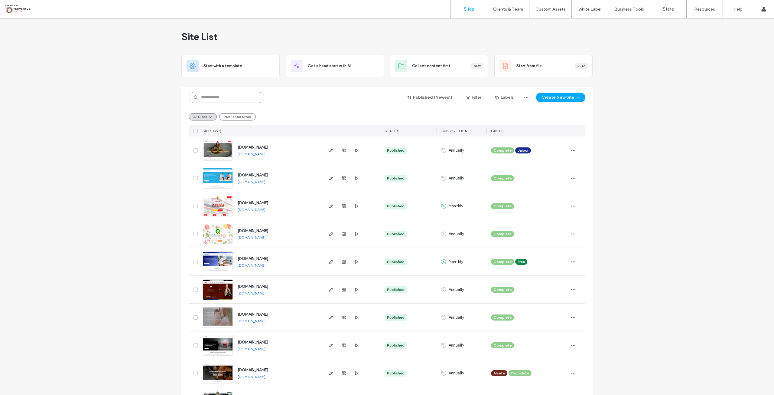
click at [213, 95] on input at bounding box center [227, 97] width 76 height 11
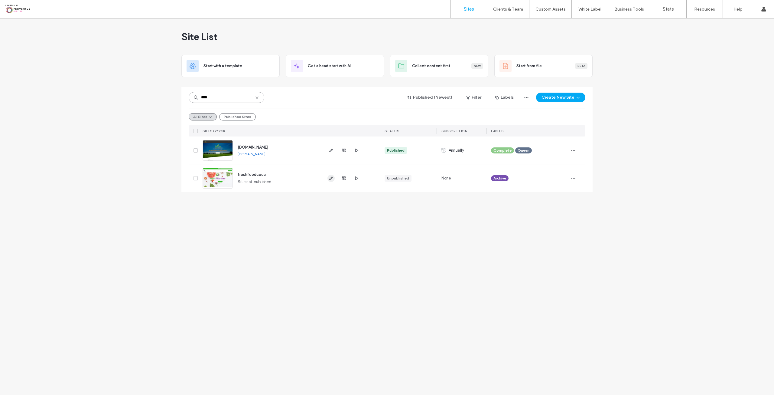
type input "****"
click at [332, 179] on icon "button" at bounding box center [331, 178] width 5 height 5
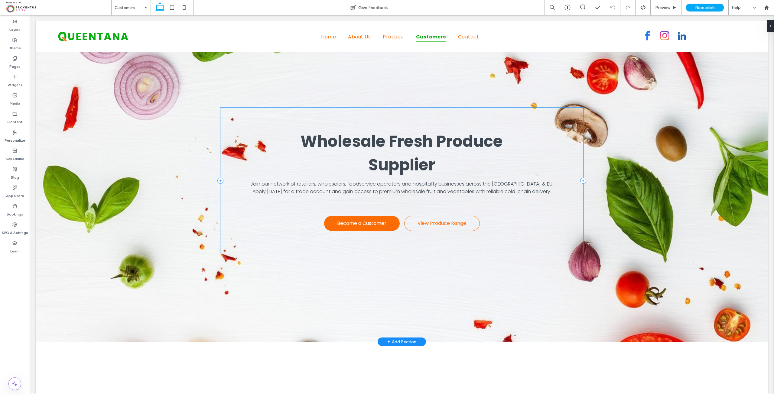
scroll to position [30, 0]
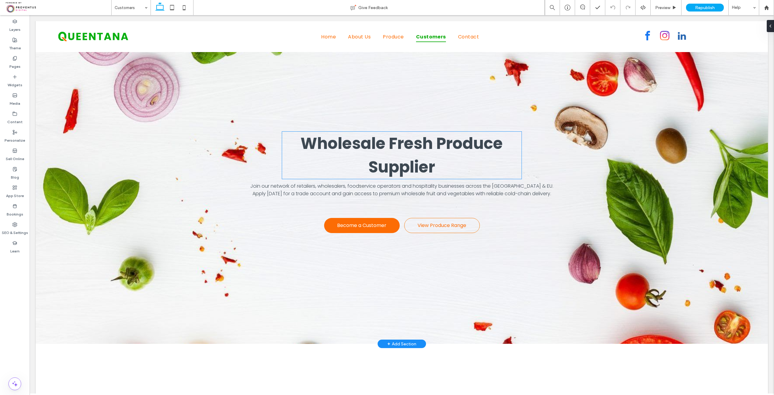
click at [455, 166] on h1 "Wholesale Fresh Produce Supplier" at bounding box center [402, 155] width 240 height 47
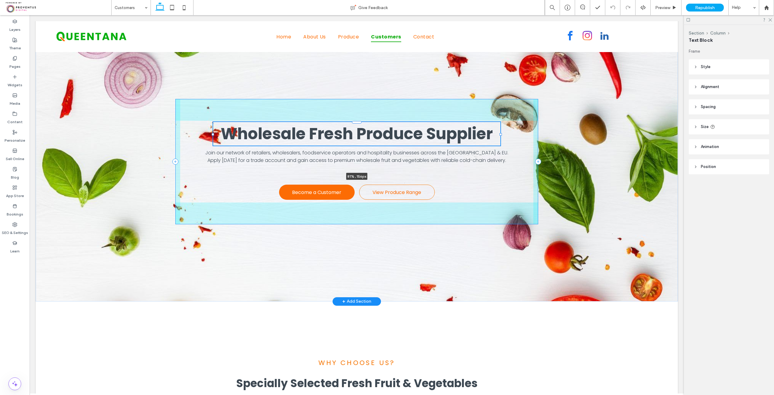
drag, startPoint x: 474, startPoint y: 144, endPoint x: 498, endPoint y: 144, distance: 23.9
click at [498, 144] on div "Wholesale Fresh Produce Supplier 81% , 156px Join our network of retailers, who…" at bounding box center [356, 162] width 363 height 280
type input "**"
type input "****"
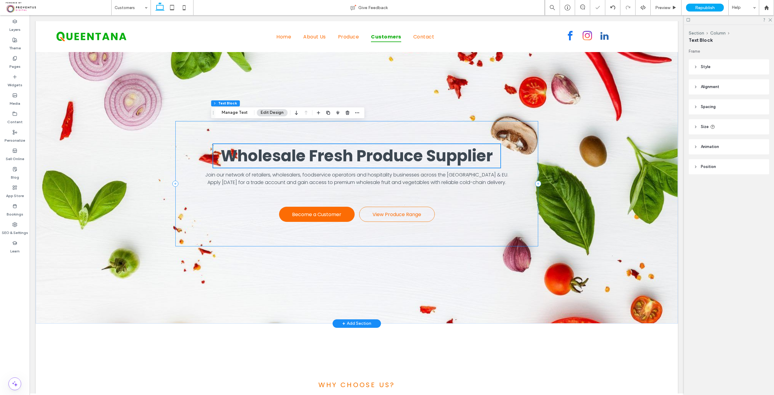
scroll to position [0, 0]
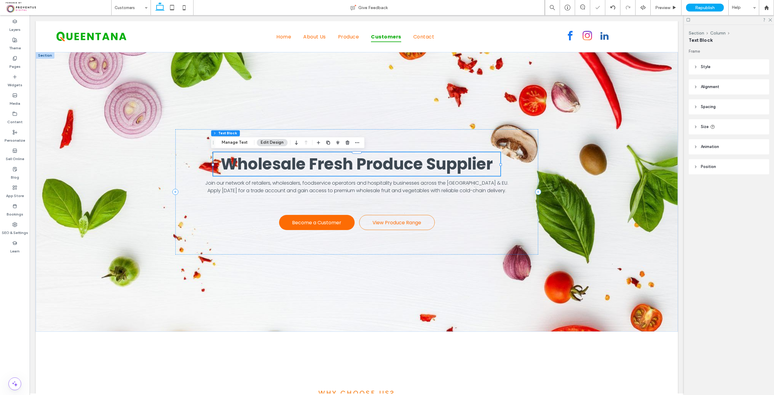
click at [773, 20] on div at bounding box center [729, 19] width 90 height 9
click at [769, 21] on icon at bounding box center [770, 20] width 4 height 4
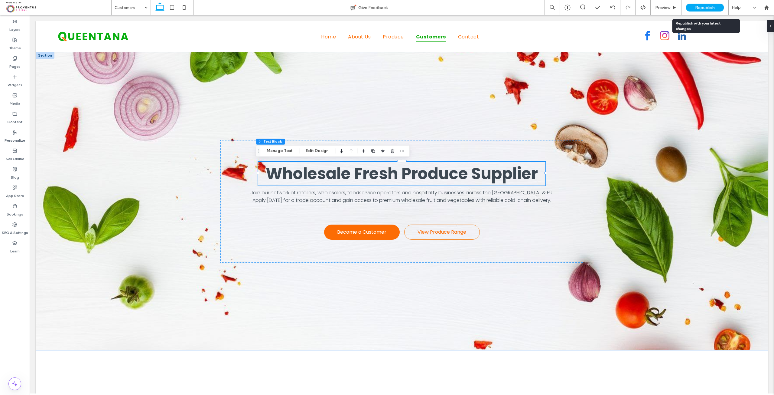
click at [701, 8] on span "Republish" at bounding box center [705, 7] width 20 height 5
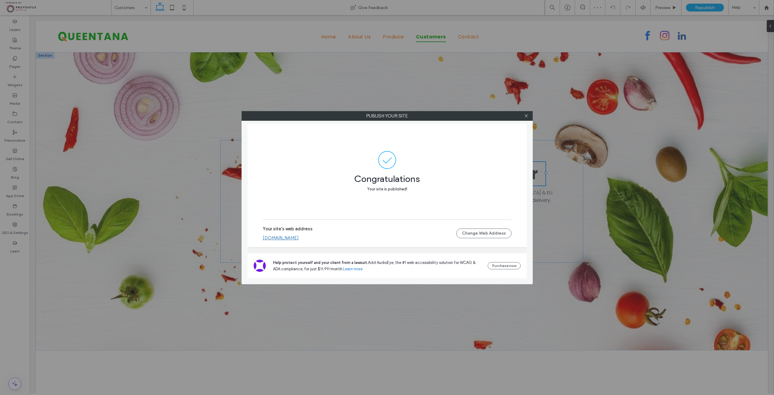
click at [299, 239] on link "queentana-uk.multiscreensite.com" at bounding box center [281, 237] width 36 height 5
click at [527, 116] on icon at bounding box center [526, 115] width 5 height 5
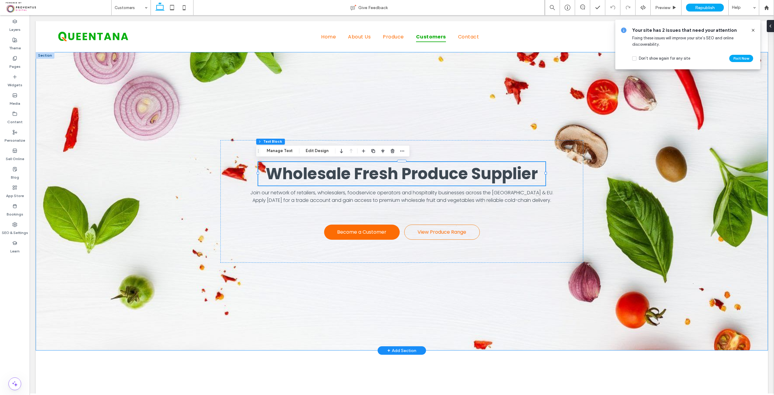
click at [274, 92] on div "Wholesale Fresh Produce Supplier 81% , 156px Join our network of retailers, who…" at bounding box center [402, 201] width 363 height 298
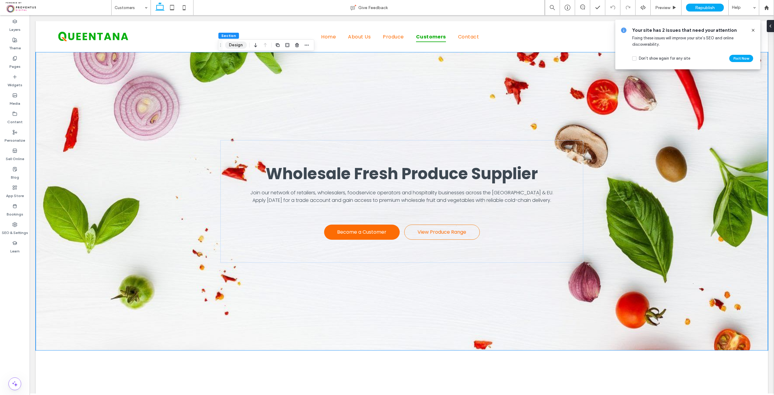
click at [242, 44] on button "Design" at bounding box center [236, 44] width 22 height 7
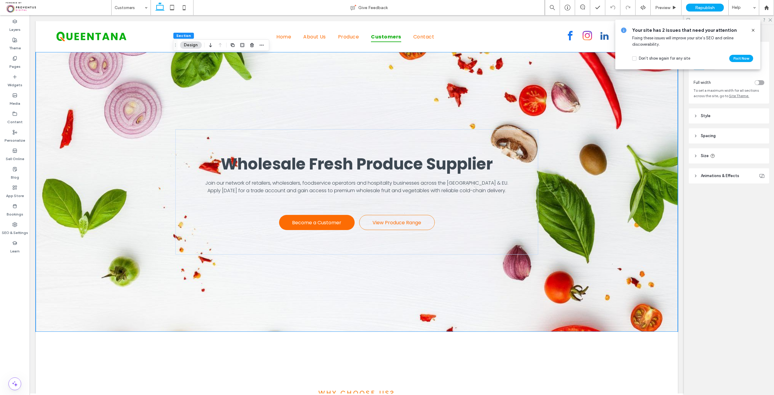
click at [706, 112] on header "Style" at bounding box center [729, 115] width 80 height 15
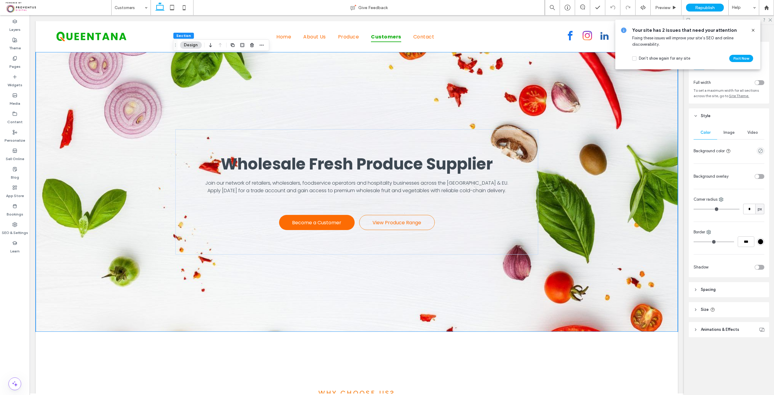
click at [754, 29] on use at bounding box center [753, 30] width 3 height 3
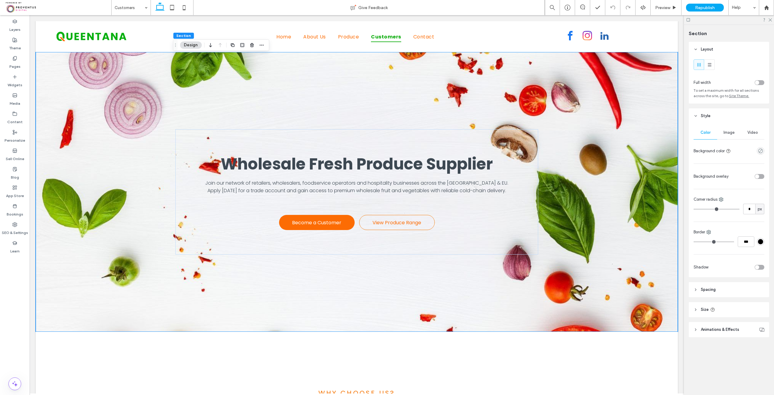
click at [733, 132] on span "Image" at bounding box center [729, 132] width 11 height 5
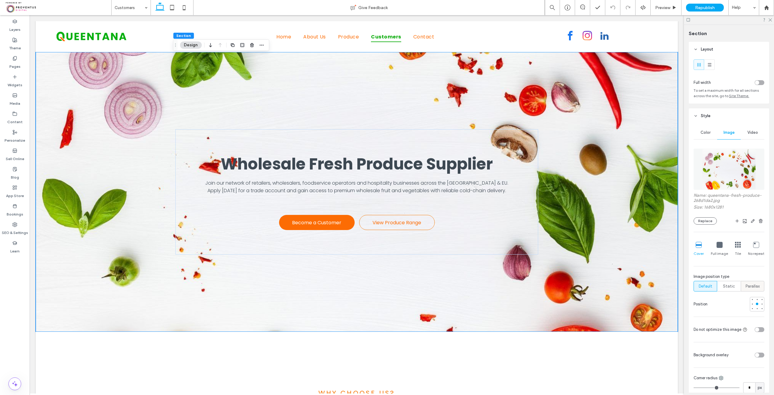
click at [750, 285] on span "Parallax" at bounding box center [753, 286] width 14 height 6
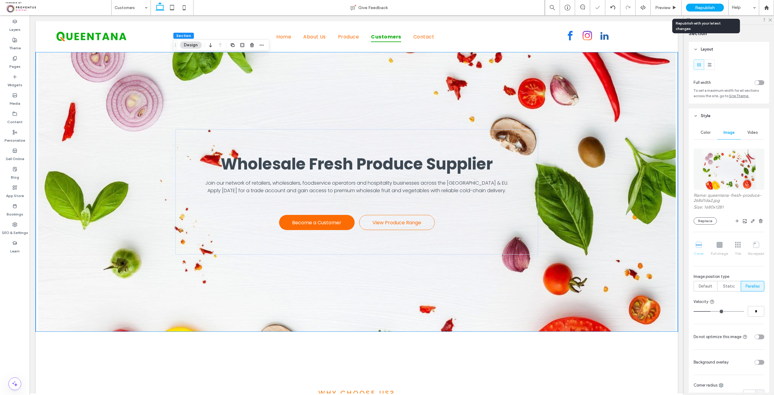
click at [702, 8] on span "Republish" at bounding box center [705, 7] width 20 height 5
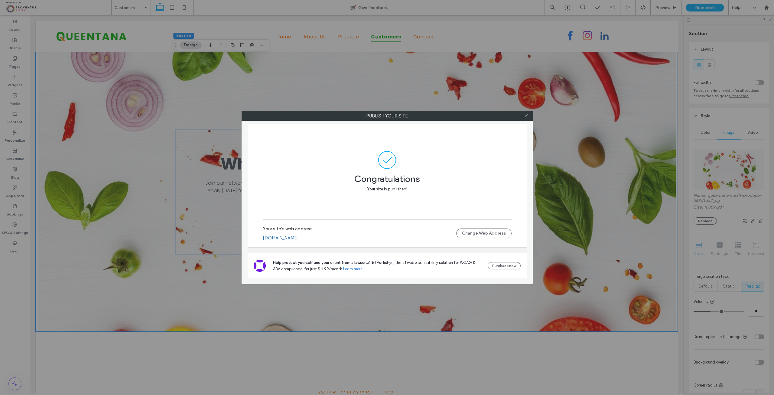
click at [528, 115] on icon at bounding box center [526, 115] width 5 height 5
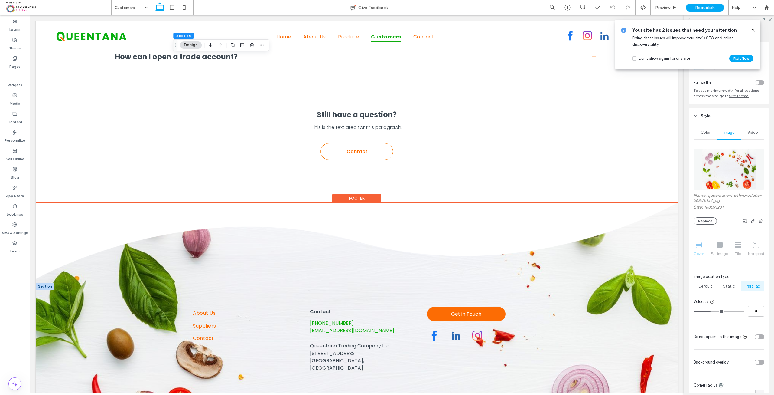
scroll to position [1819, 0]
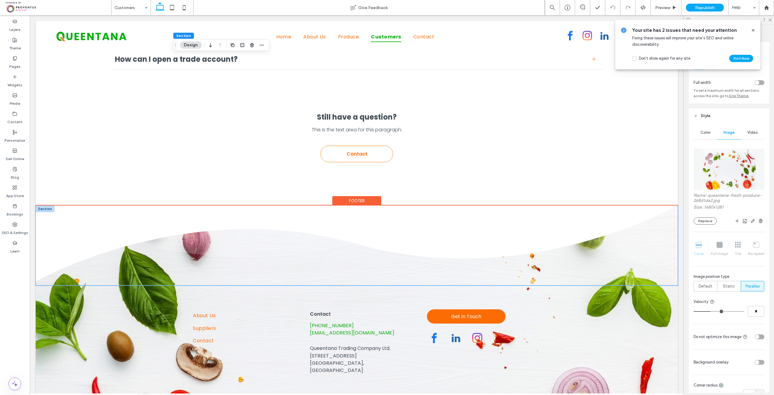
click at [374, 205] on img at bounding box center [357, 245] width 642 height 80
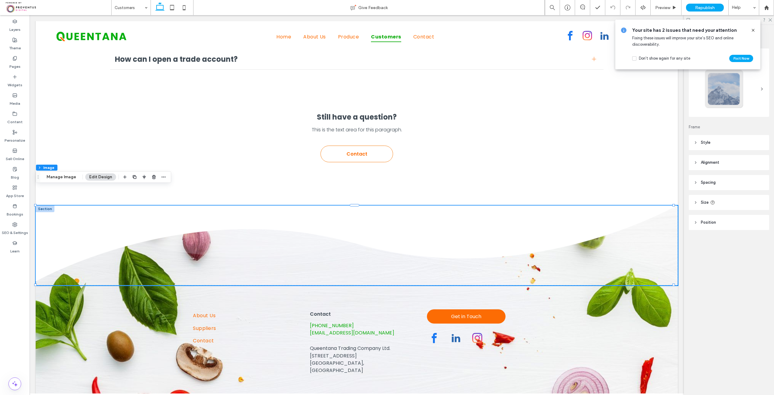
click at [719, 141] on header "Style" at bounding box center [729, 142] width 80 height 15
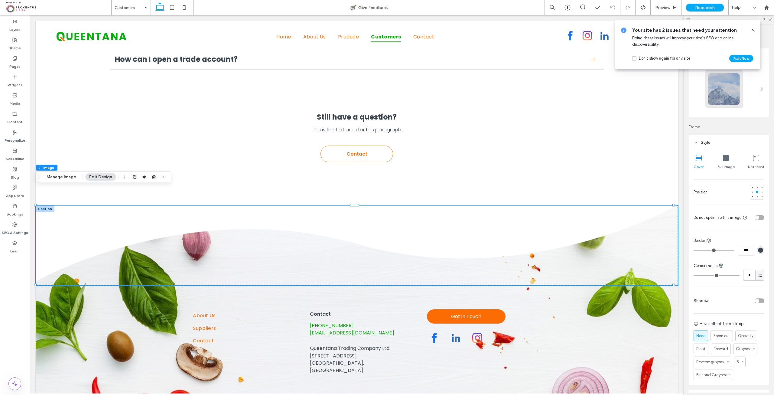
click at [754, 28] on icon at bounding box center [753, 30] width 5 height 5
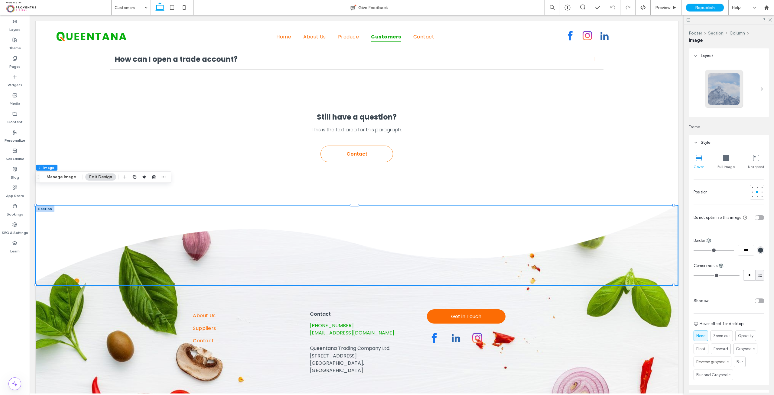
click at [718, 33] on button "Section" at bounding box center [715, 33] width 15 height 5
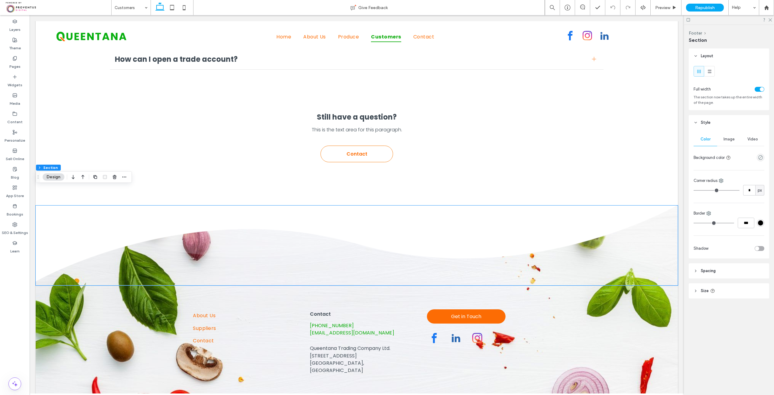
click at [729, 139] on span "Image" at bounding box center [729, 139] width 11 height 5
click at [695, 33] on button "Footer" at bounding box center [695, 33] width 13 height 5
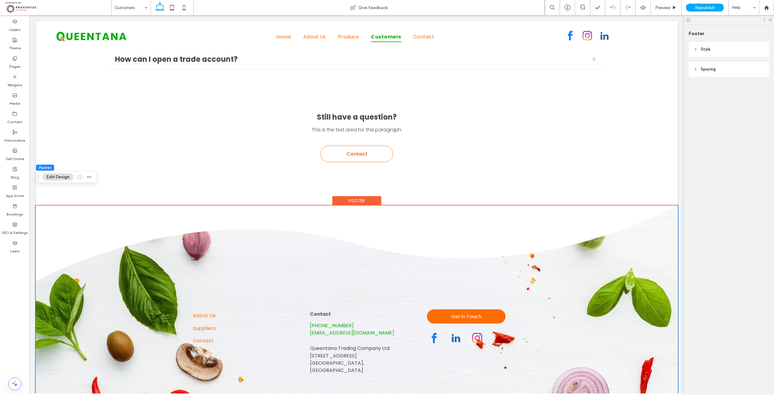
click at [58, 176] on button "Edit Design" at bounding box center [58, 176] width 31 height 7
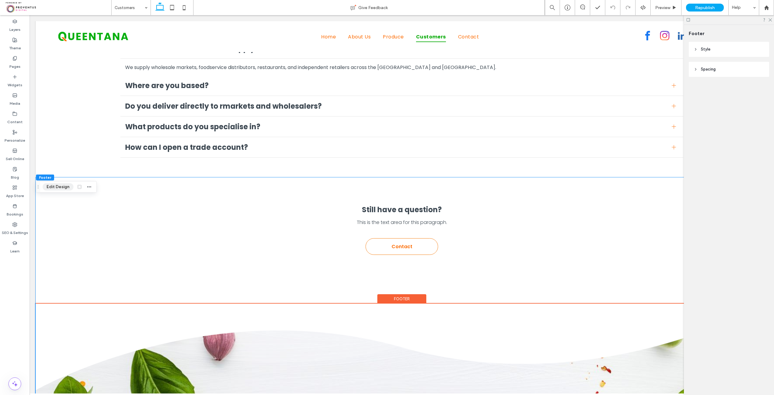
scroll to position [1914, 0]
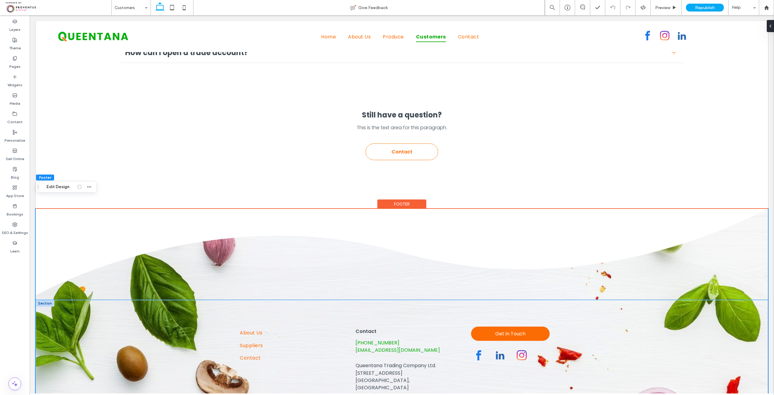
click at [126, 336] on div "About Us Suppliers Contact +44 (0) 208 538 0269 sales@queentana.co.uk Queentana…" at bounding box center [402, 372] width 733 height 145
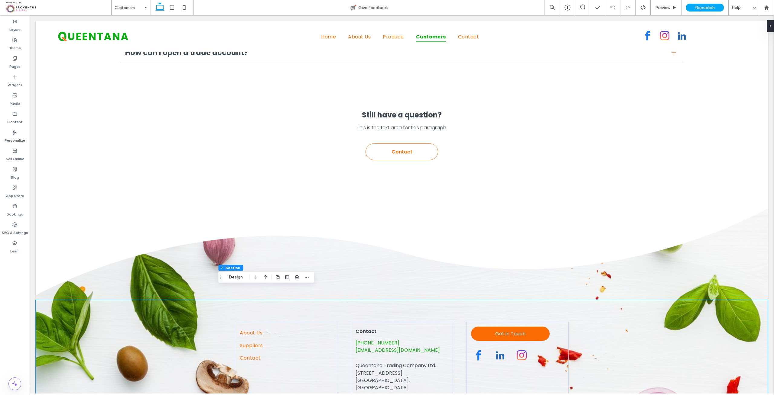
click at [233, 282] on div "Footer Section Design" at bounding box center [266, 276] width 96 height 11
click at [234, 278] on button "Design" at bounding box center [236, 276] width 22 height 7
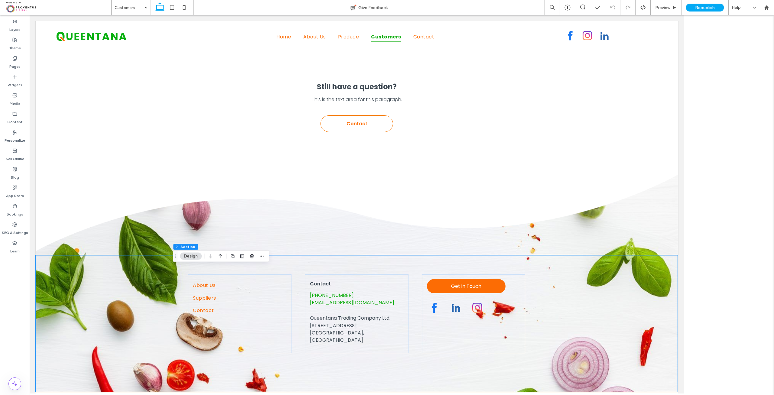
scroll to position [1819, 0]
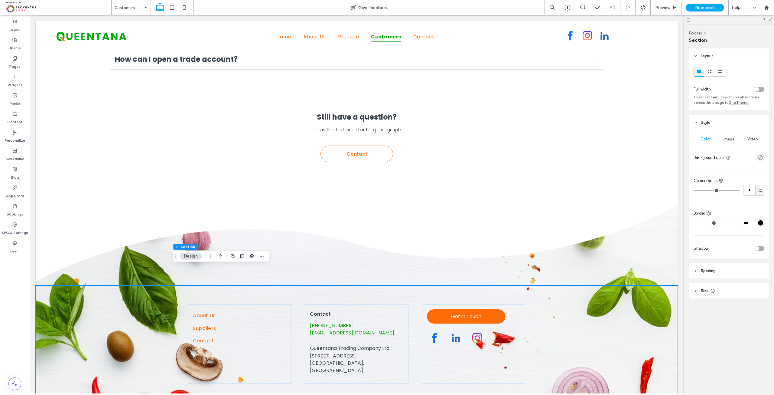
click at [722, 137] on div "Image" at bounding box center [730, 138] width 24 height 13
click at [695, 33] on button "Footer" at bounding box center [695, 33] width 13 height 5
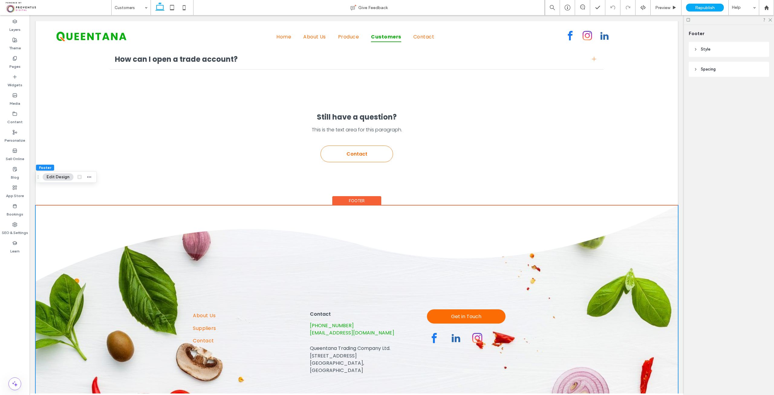
click at [706, 50] on span "Style" at bounding box center [706, 49] width 10 height 6
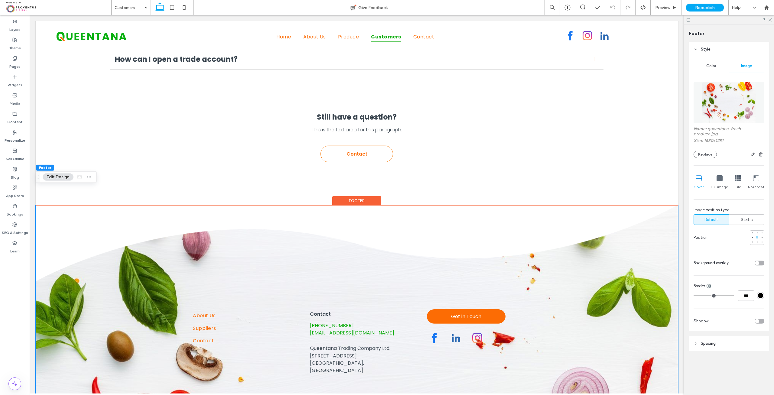
click at [757, 237] on div at bounding box center [757, 237] width 2 height 2
click at [748, 222] on span "Static" at bounding box center [747, 220] width 12 height 6
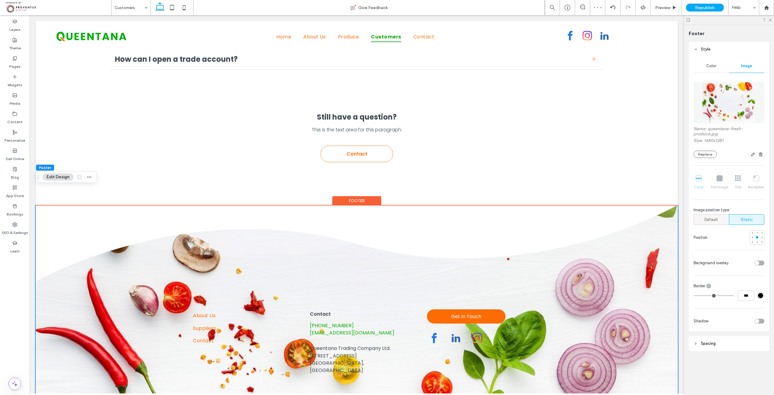
click at [712, 220] on span "Default" at bounding box center [712, 220] width 14 height 6
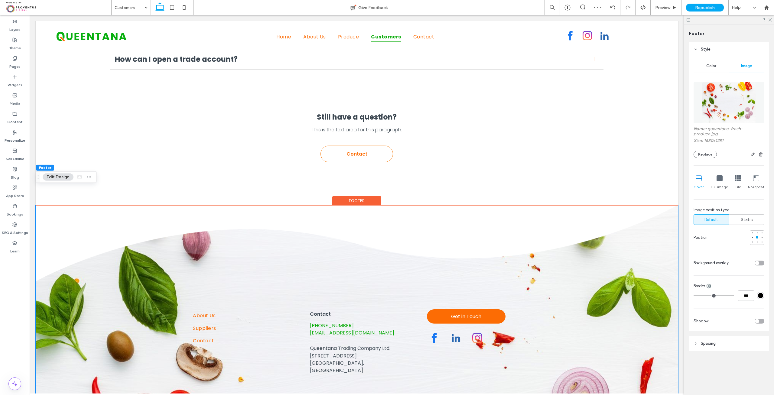
click at [760, 262] on div "toggle" at bounding box center [760, 262] width 10 height 5
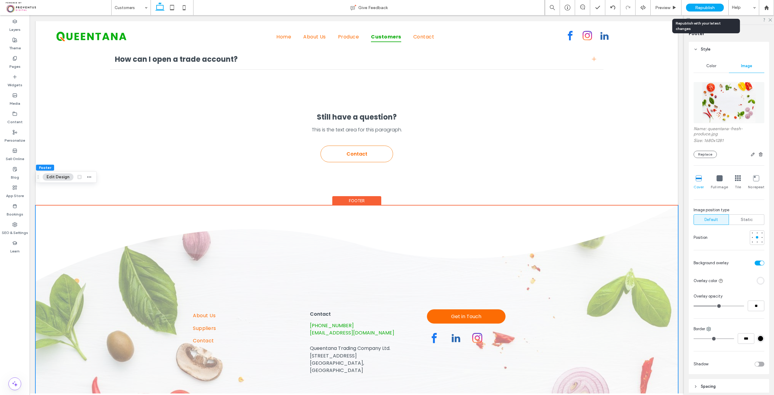
click at [703, 6] on span "Republish" at bounding box center [705, 7] width 20 height 5
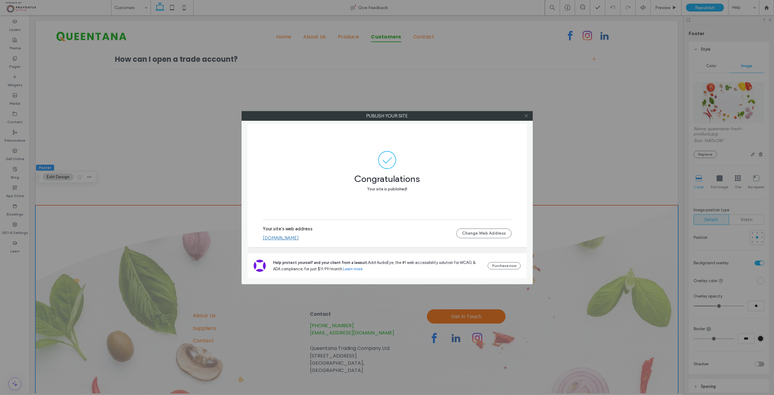
click at [526, 115] on use at bounding box center [526, 115] width 3 height 3
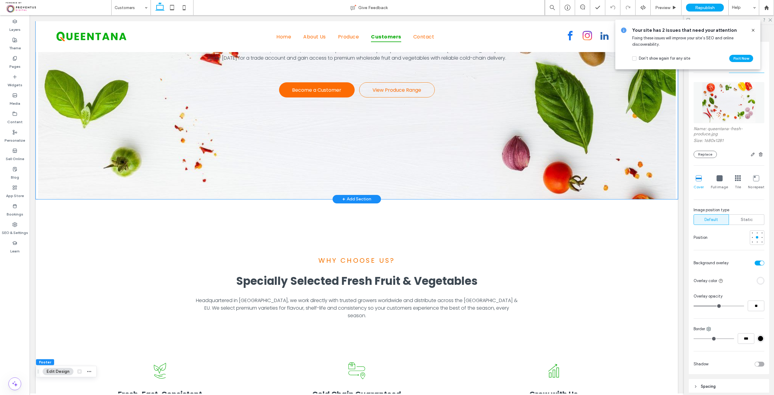
scroll to position [0, 0]
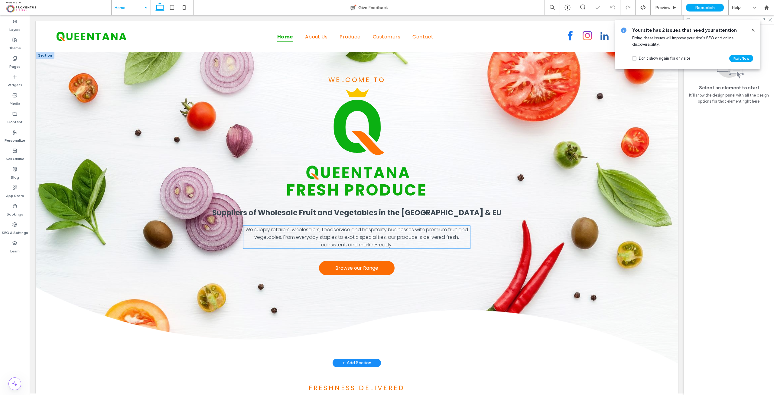
click at [453, 237] on span "We supply retailers, wholesalers, foodservice and hospitality businesses with p…" at bounding box center [357, 237] width 223 height 22
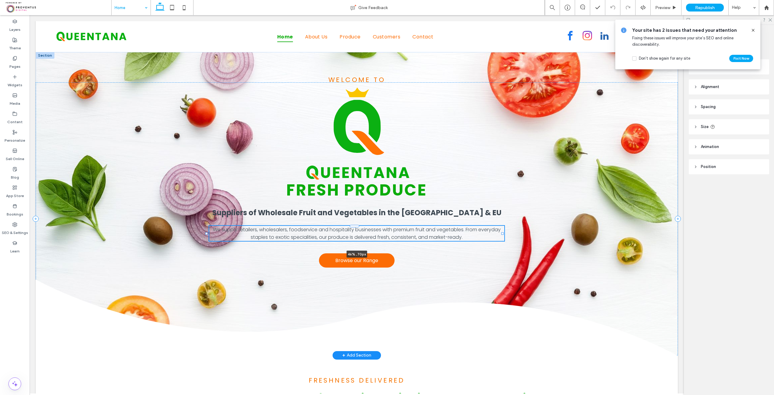
drag, startPoint x: 468, startPoint y: 237, endPoint x: 503, endPoint y: 231, distance: 35.6
click at [503, 231] on div "Welcome to Fresh Produce Suppliers of Wholesale Fruit and Vegetables in the UK …" at bounding box center [357, 203] width 642 height 303
type input "**"
click at [752, 28] on icon at bounding box center [753, 30] width 5 height 5
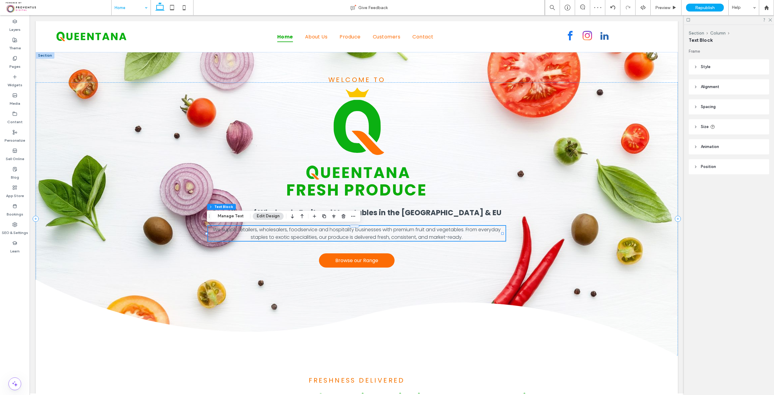
click at [275, 217] on button "Edit Design" at bounding box center [268, 215] width 31 height 7
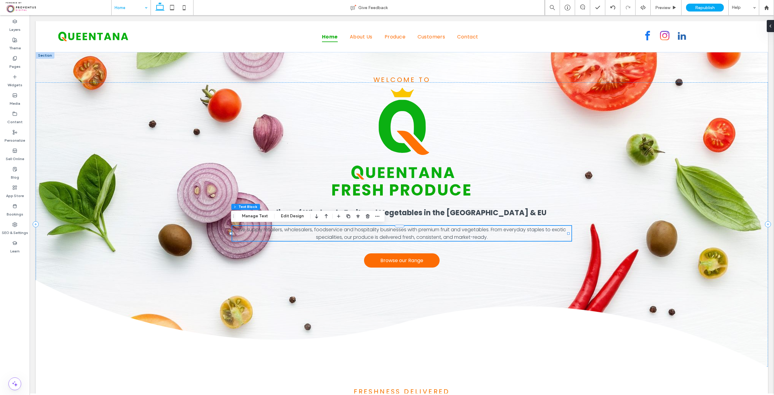
click at [293, 212] on div "Section Column Text Block Manage Text Edit Design" at bounding box center [308, 215] width 154 height 11
click at [294, 217] on button "Edit Design" at bounding box center [292, 215] width 31 height 7
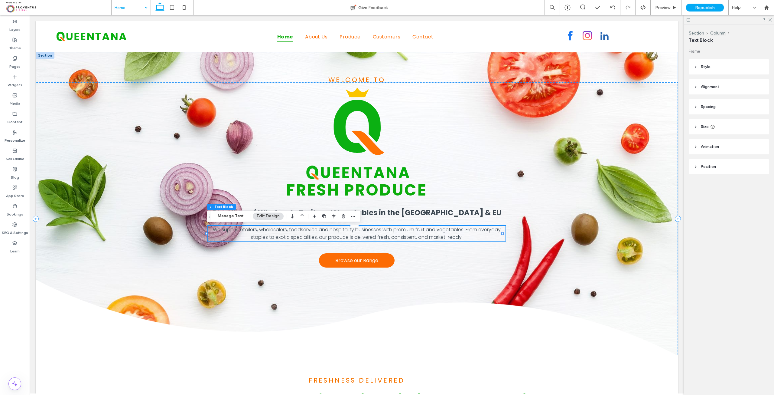
click at [708, 69] on span "Style" at bounding box center [706, 67] width 10 height 6
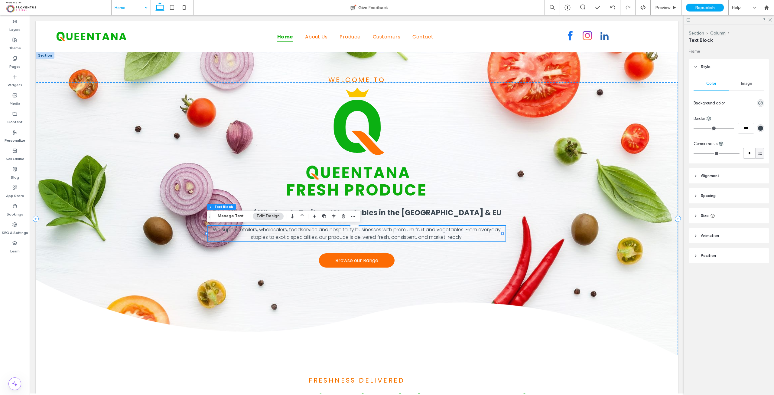
click at [718, 211] on header "Size" at bounding box center [729, 215] width 80 height 15
click at [747, 228] on input "****" at bounding box center [750, 231] width 12 height 11
click at [746, 228] on input "****" at bounding box center [750, 231] width 12 height 11
click at [760, 230] on span "%" at bounding box center [760, 231] width 4 height 6
click at [762, 253] on div "%" at bounding box center [760, 252] width 9 height 11
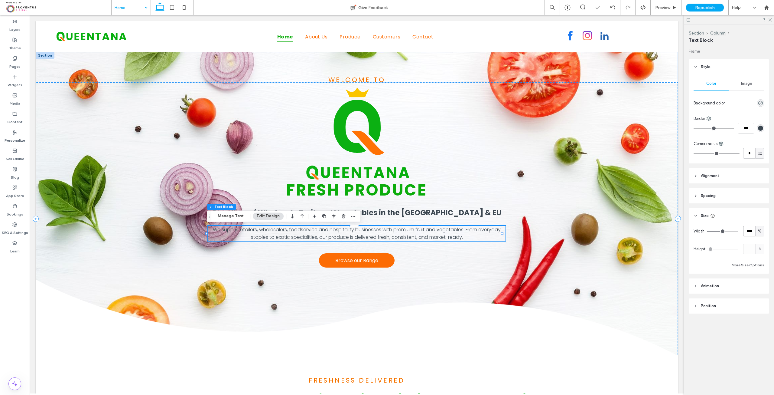
click at [749, 232] on input "****" at bounding box center [750, 231] width 12 height 11
click at [748, 232] on input "****" at bounding box center [750, 231] width 12 height 11
type input "**"
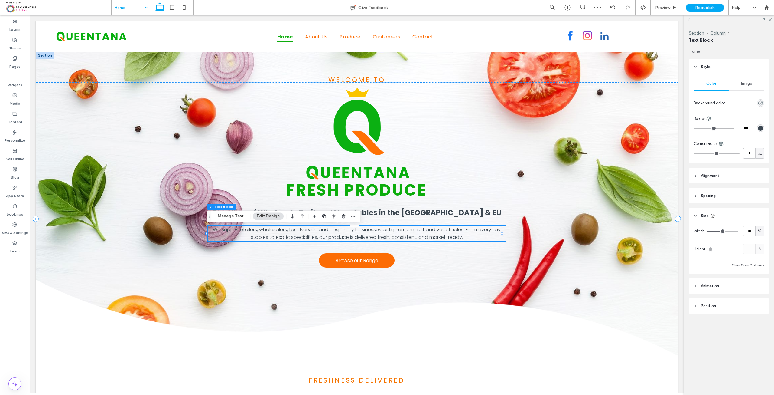
type input "**"
click at [732, 238] on div "Width ** % Height A More Size Options" at bounding box center [729, 247] width 71 height 43
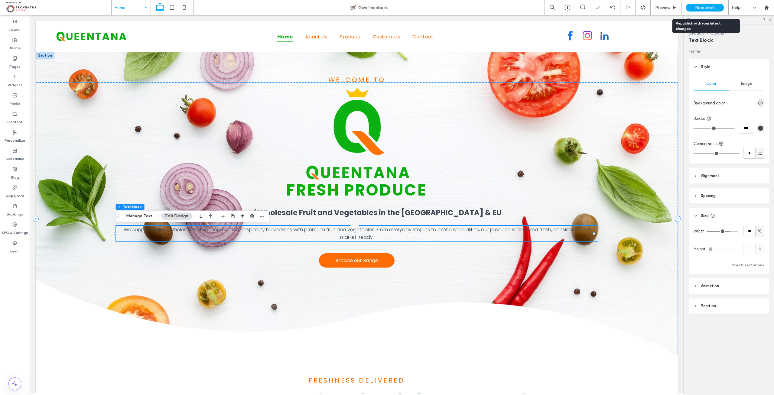
click at [714, 8] on span "Republish" at bounding box center [705, 7] width 20 height 5
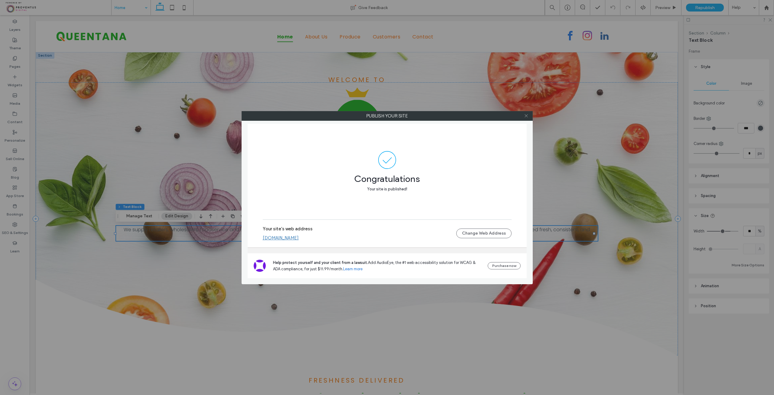
click at [526, 116] on use at bounding box center [526, 115] width 3 height 3
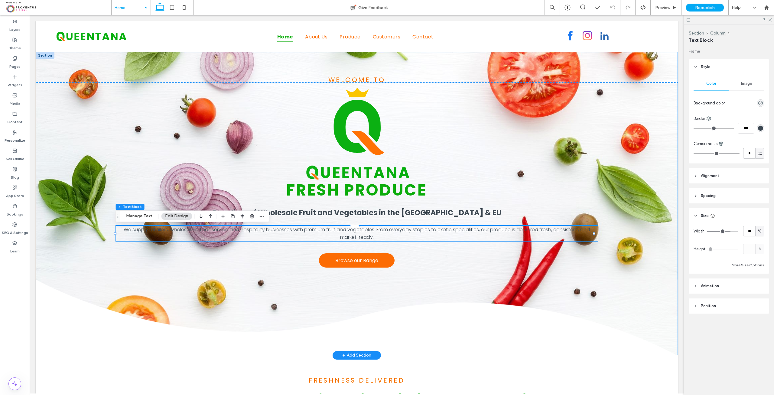
click at [454, 57] on div "Welcome to Fresh Produce Suppliers of Wholesale Fruit and Vegetables in the UK …" at bounding box center [357, 203] width 642 height 303
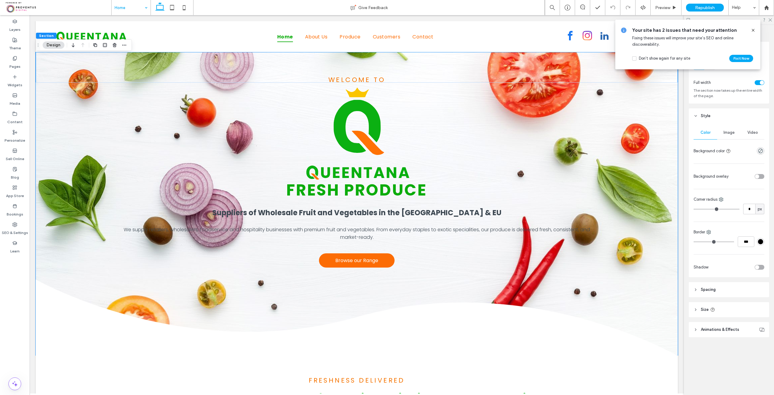
click at [59, 45] on button "Design" at bounding box center [54, 44] width 22 height 7
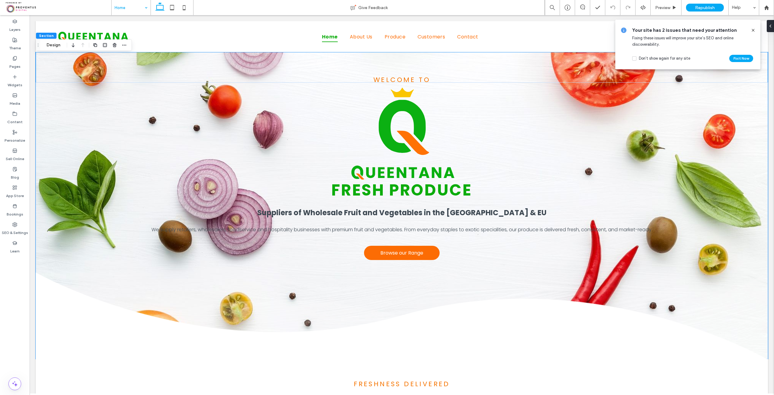
click at [752, 29] on icon at bounding box center [753, 30] width 5 height 5
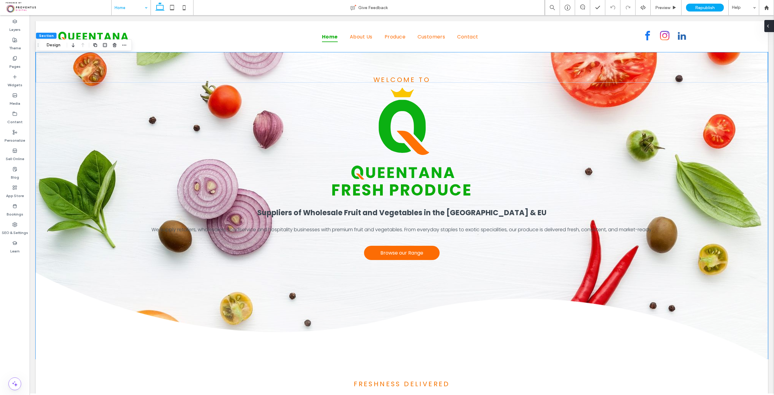
click at [770, 25] on icon at bounding box center [768, 26] width 5 height 5
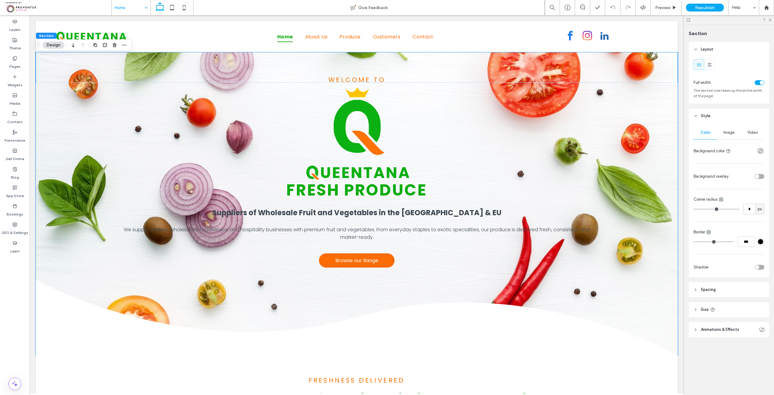
click at [722, 291] on header "Spacing" at bounding box center [729, 289] width 80 height 15
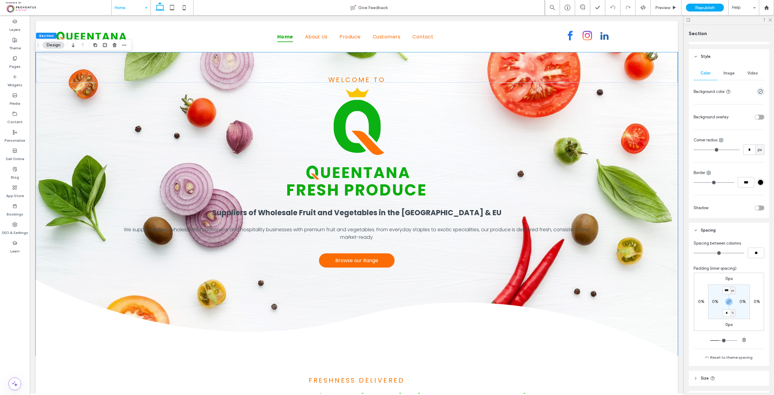
scroll to position [60, 0]
click at [725, 289] on input "***" at bounding box center [727, 289] width 8 height 8
type input "**"
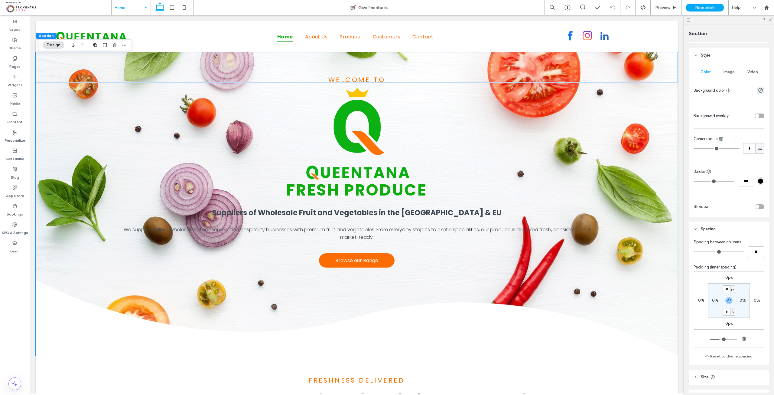
type input "**"
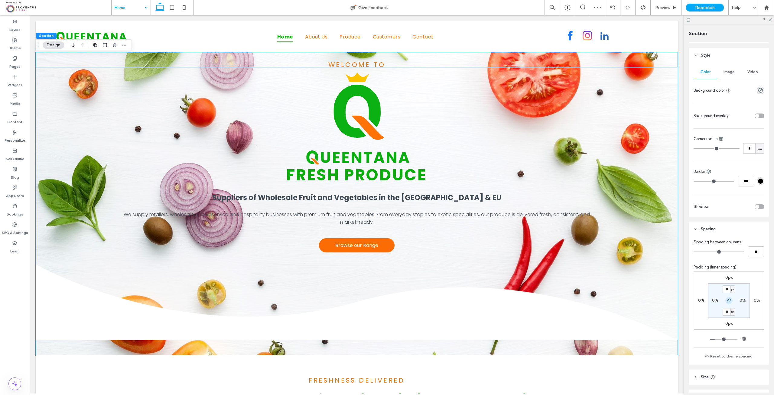
click at [728, 302] on icon "button" at bounding box center [729, 300] width 5 height 5
click at [728, 313] on label "50px" at bounding box center [729, 311] width 10 height 5
click at [728, 313] on input "**" at bounding box center [727, 312] width 8 height 8
type input "*"
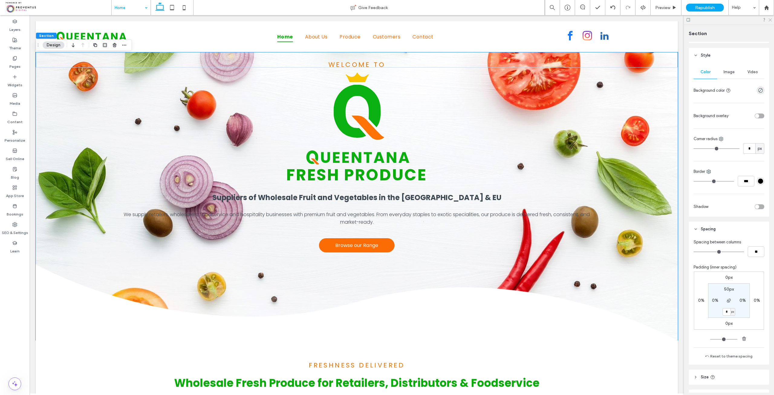
click at [771, 19] on icon at bounding box center [770, 20] width 4 height 4
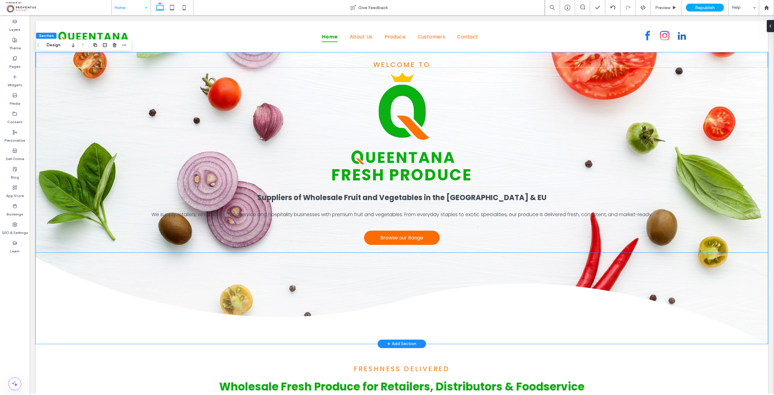
click at [384, 271] on img at bounding box center [402, 298] width 733 height 91
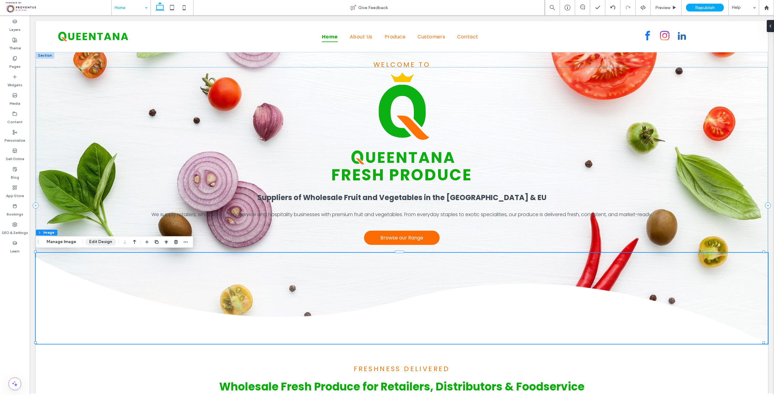
click at [98, 245] on button "Edit Design" at bounding box center [100, 241] width 31 height 7
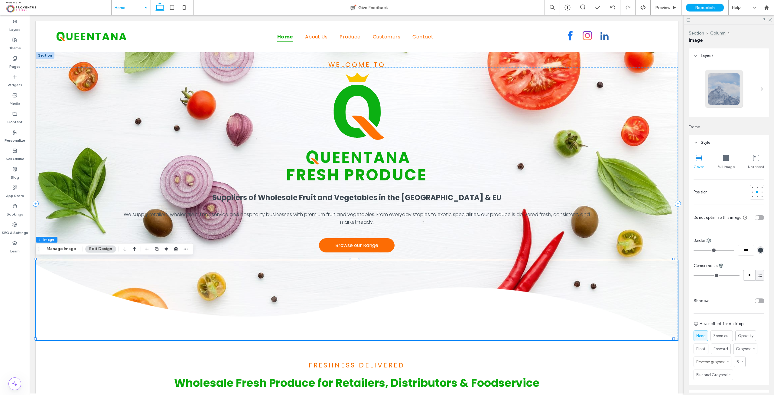
scroll to position [116, 0]
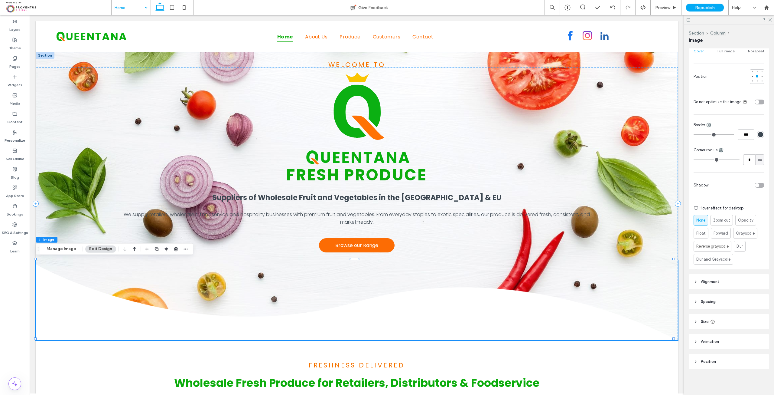
click at [722, 301] on header "Spacing" at bounding box center [729, 301] width 80 height 15
click at [81, 155] on div "Welcome to Fresh Produce Suppliers of Wholesale Fruit and Vegetables in the UK …" at bounding box center [357, 203] width 642 height 273
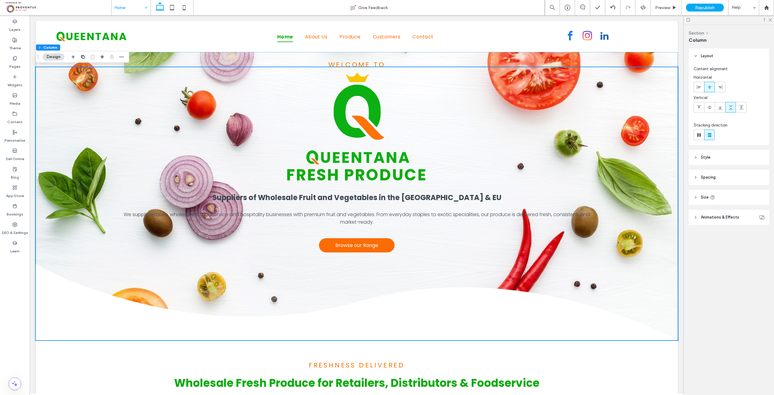
click at [718, 182] on header "Spacing" at bounding box center [729, 177] width 80 height 15
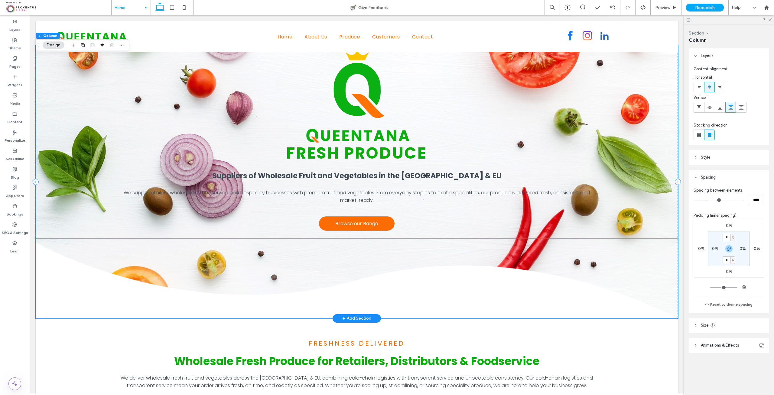
scroll to position [0, 0]
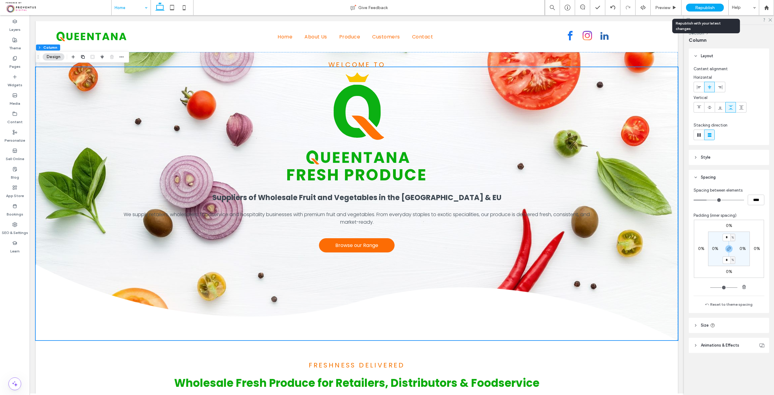
click at [692, 8] on div "Republish" at bounding box center [705, 8] width 38 height 8
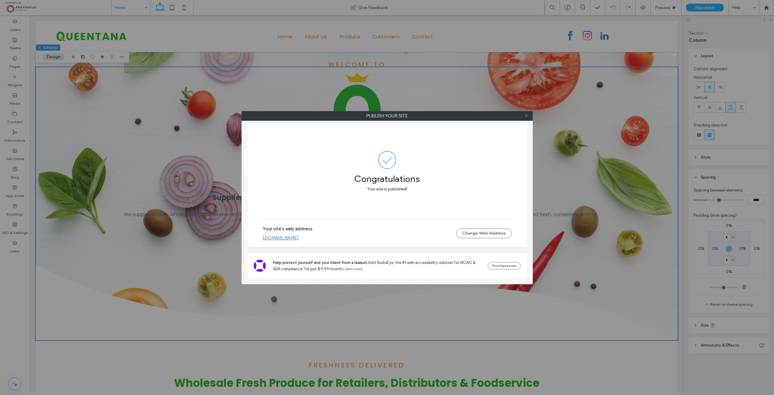
click at [528, 115] on icon at bounding box center [526, 115] width 5 height 5
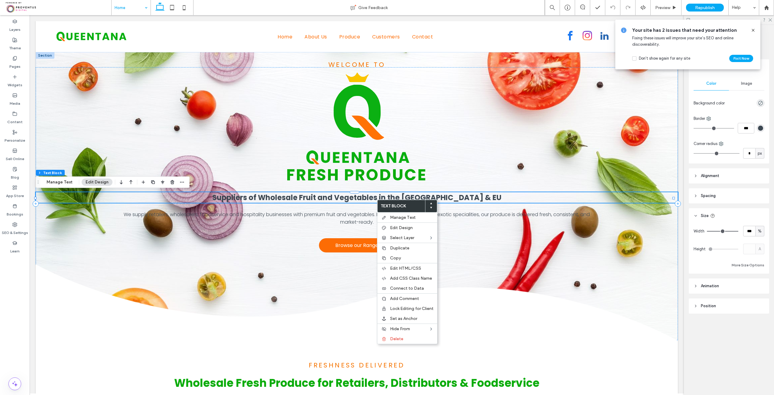
click at [726, 175] on header "Alignment" at bounding box center [729, 175] width 80 height 15
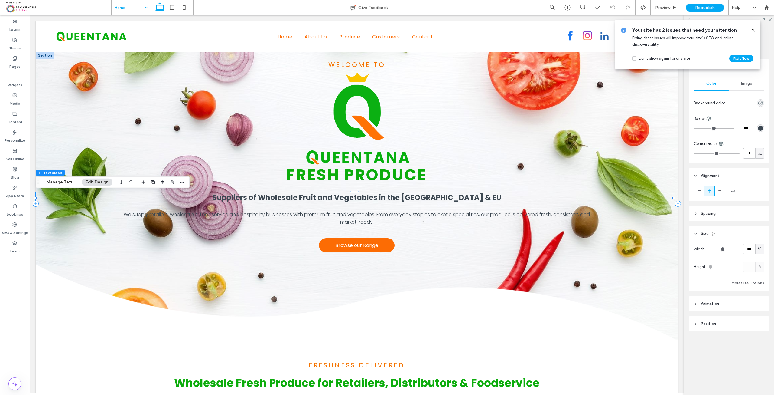
click at [719, 216] on header "Spacing" at bounding box center [729, 213] width 80 height 15
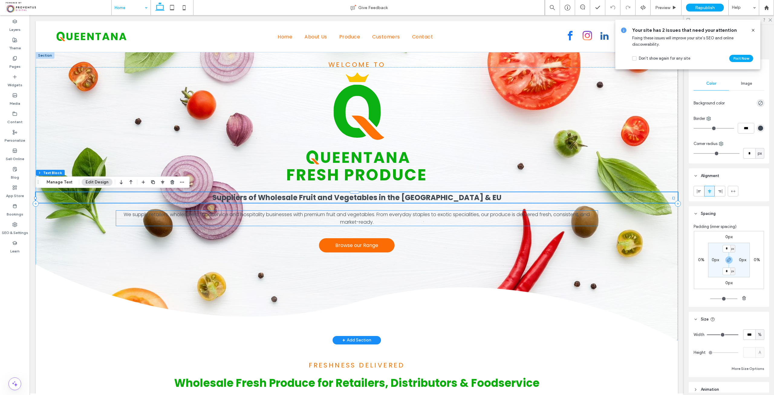
click at [511, 222] on p "We supply retailers, wholesalers, foodservice and hospitality businesses with p…" at bounding box center [357, 218] width 482 height 15
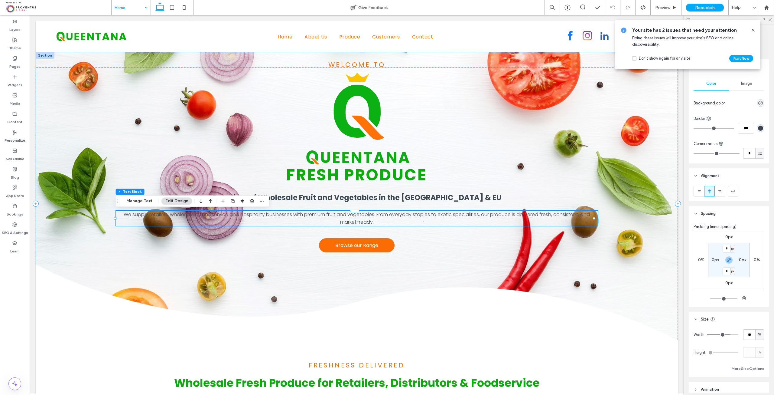
click at [754, 30] on icon at bounding box center [753, 30] width 5 height 5
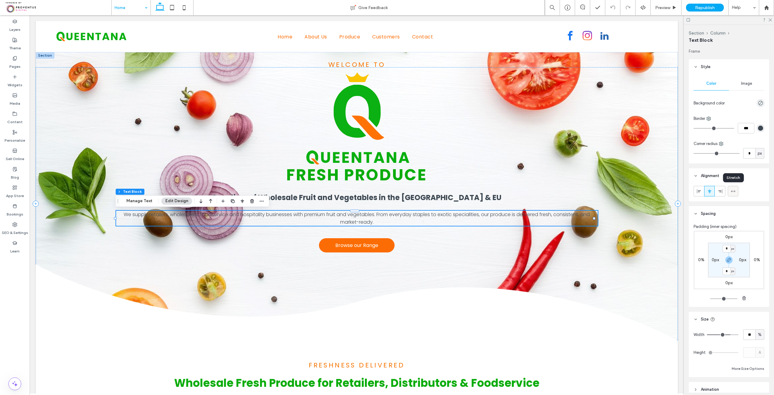
click at [733, 191] on icon at bounding box center [733, 191] width 5 height 5
type input "***"
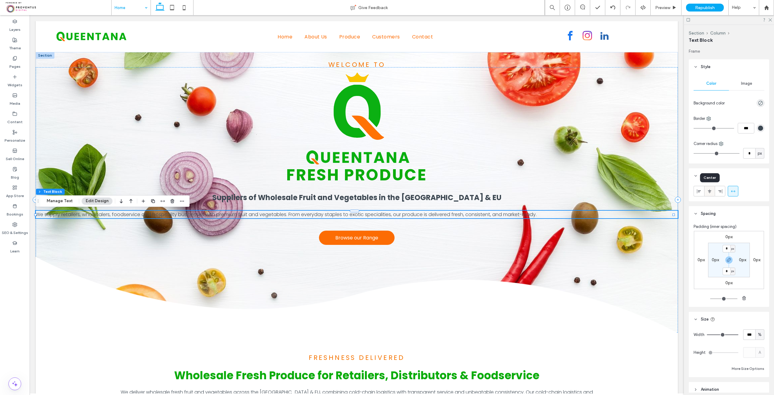
click at [711, 191] on icon at bounding box center [710, 191] width 5 height 5
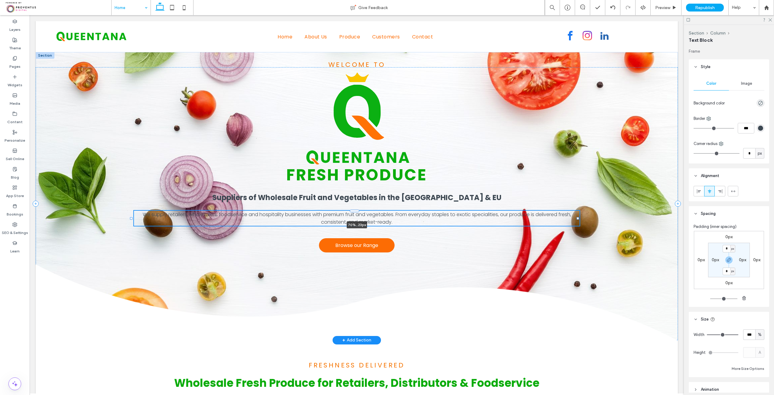
drag, startPoint x: 673, startPoint y: 214, endPoint x: 577, endPoint y: 224, distance: 96.3
click at [577, 224] on div "Welcome to Fresh Produce Suppliers of Wholesale Fruit and Vegetables in the UK …" at bounding box center [357, 196] width 642 height 288
type input "**"
type input "****"
click at [478, 223] on p "We supply retailers, wholesalers, foodservice and hospitality businesses with p…" at bounding box center [356, 218] width 449 height 15
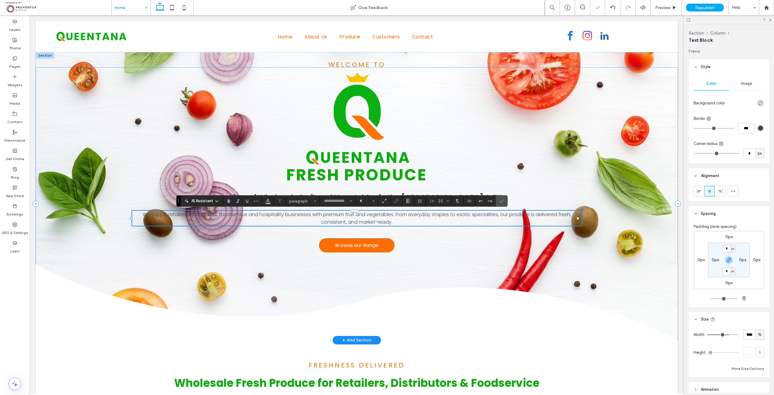
type input "*******"
type input "**"
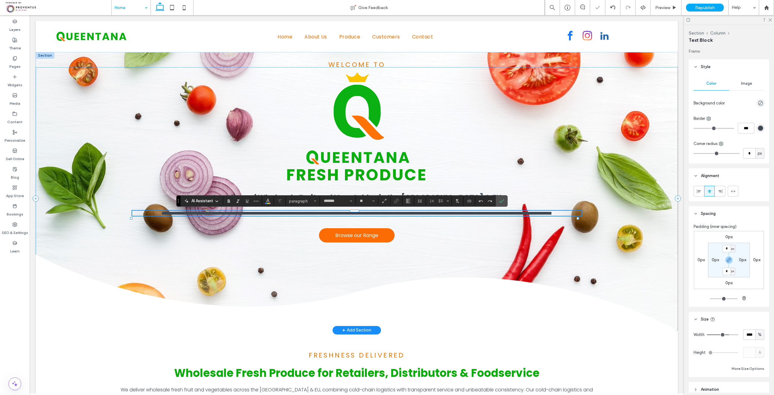
click at [478, 216] on p "**********" at bounding box center [356, 213] width 449 height 5
click at [394, 215] on span "**********" at bounding box center [357, 213] width 391 height 5
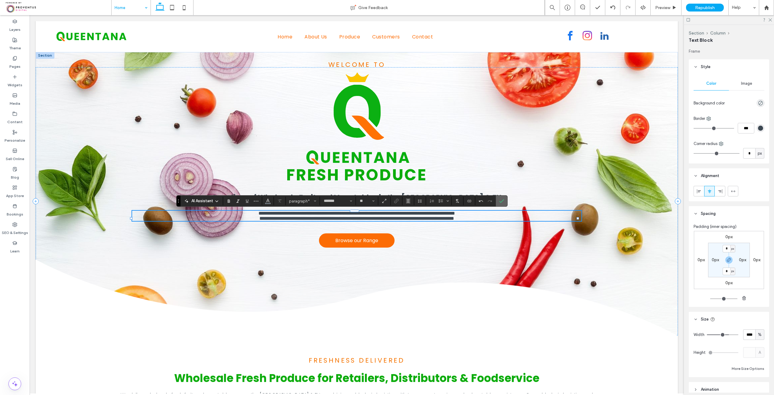
click at [501, 203] on icon "Confirm" at bounding box center [501, 200] width 5 height 5
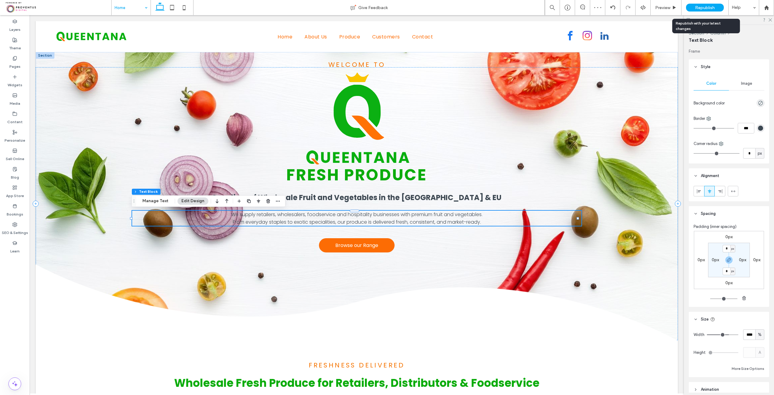
click at [708, 8] on span "Republish" at bounding box center [705, 7] width 20 height 5
